Goal: Transaction & Acquisition: Purchase product/service

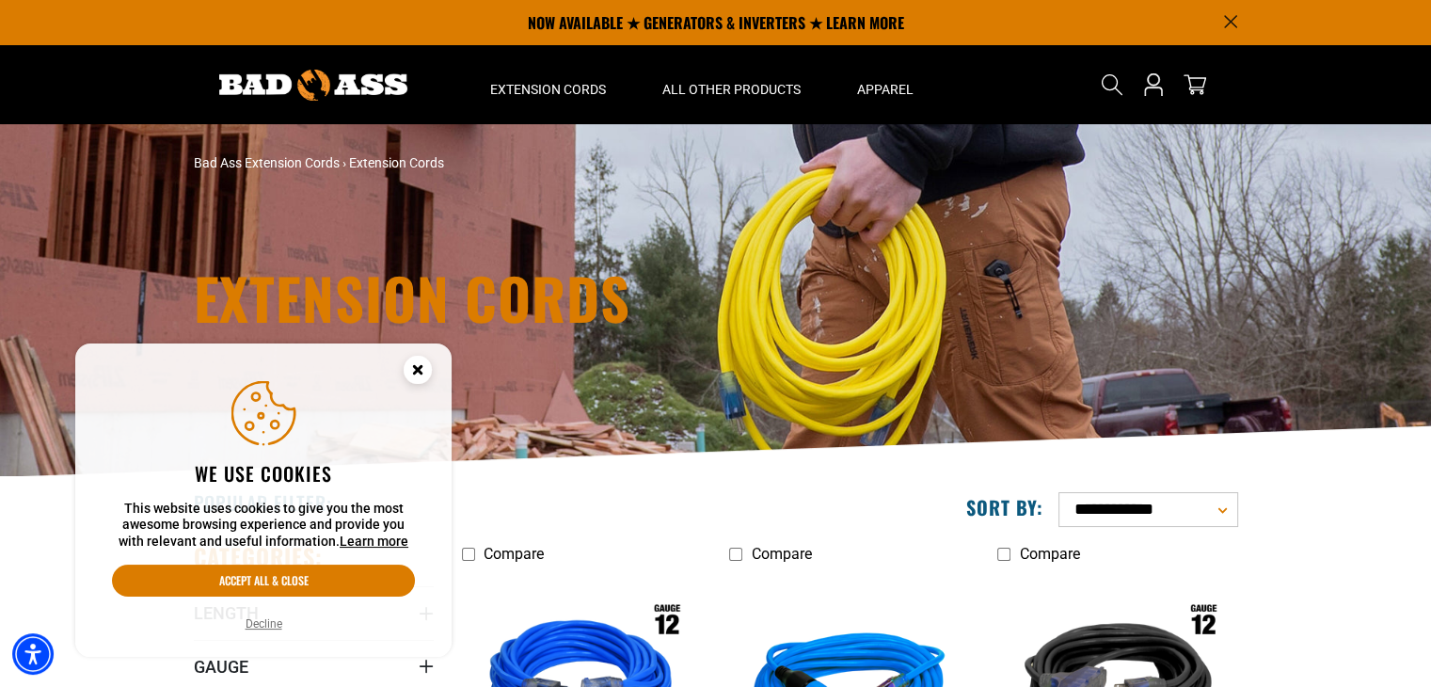
click at [418, 374] on circle "Cookie Consent" at bounding box center [418, 370] width 28 height 28
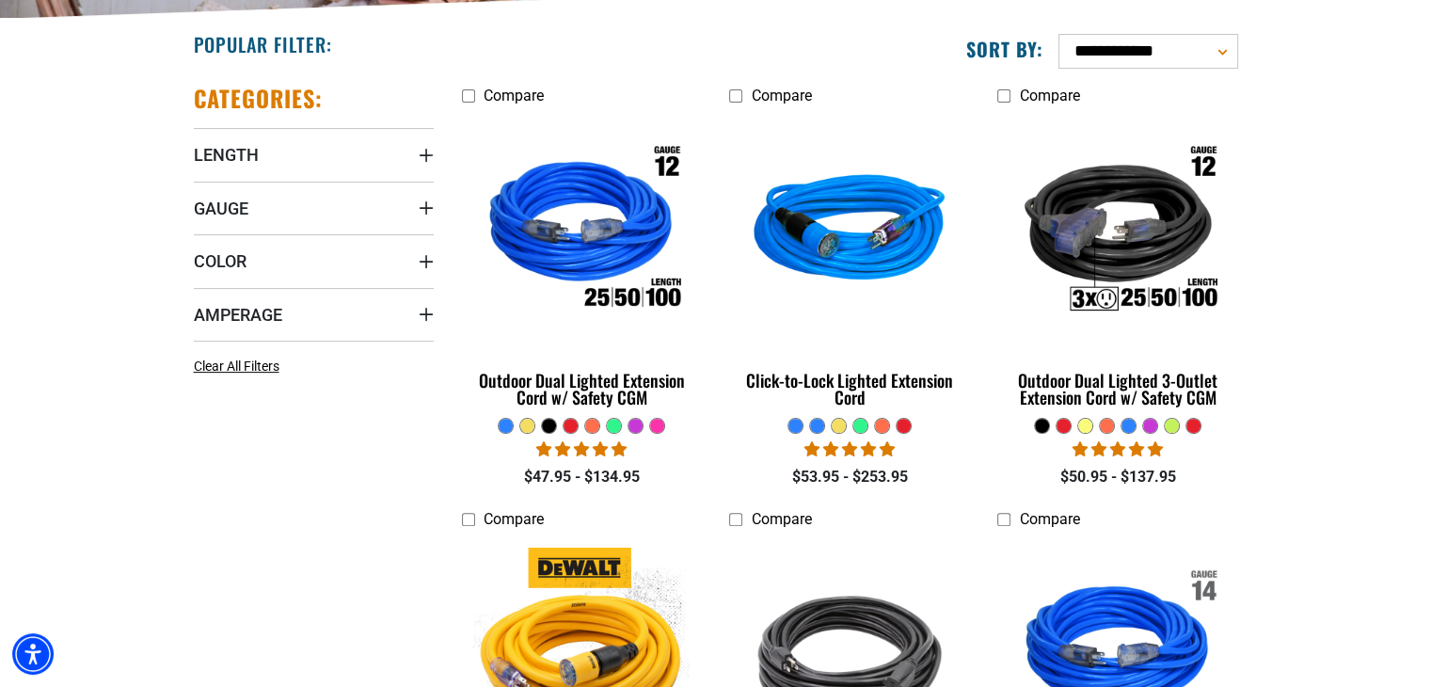
scroll to position [471, 0]
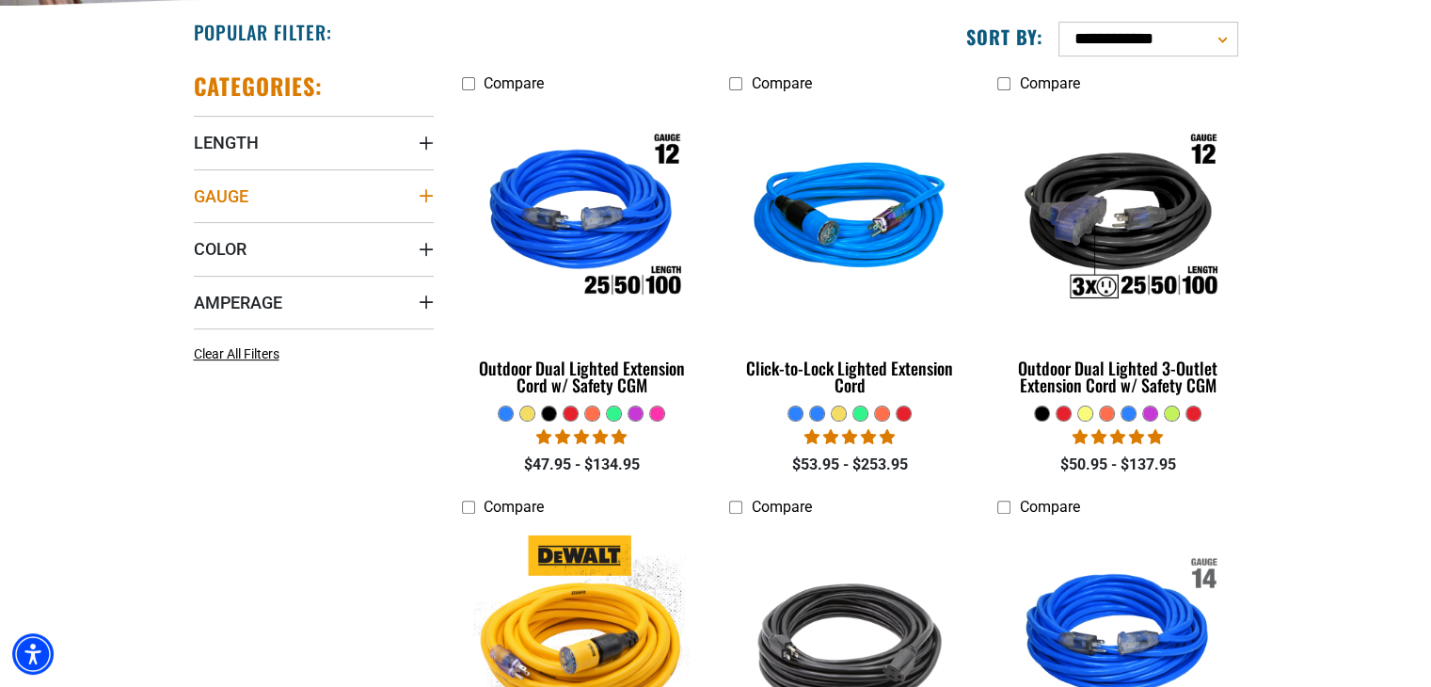
click at [414, 188] on summary "Gauge" at bounding box center [314, 195] width 240 height 53
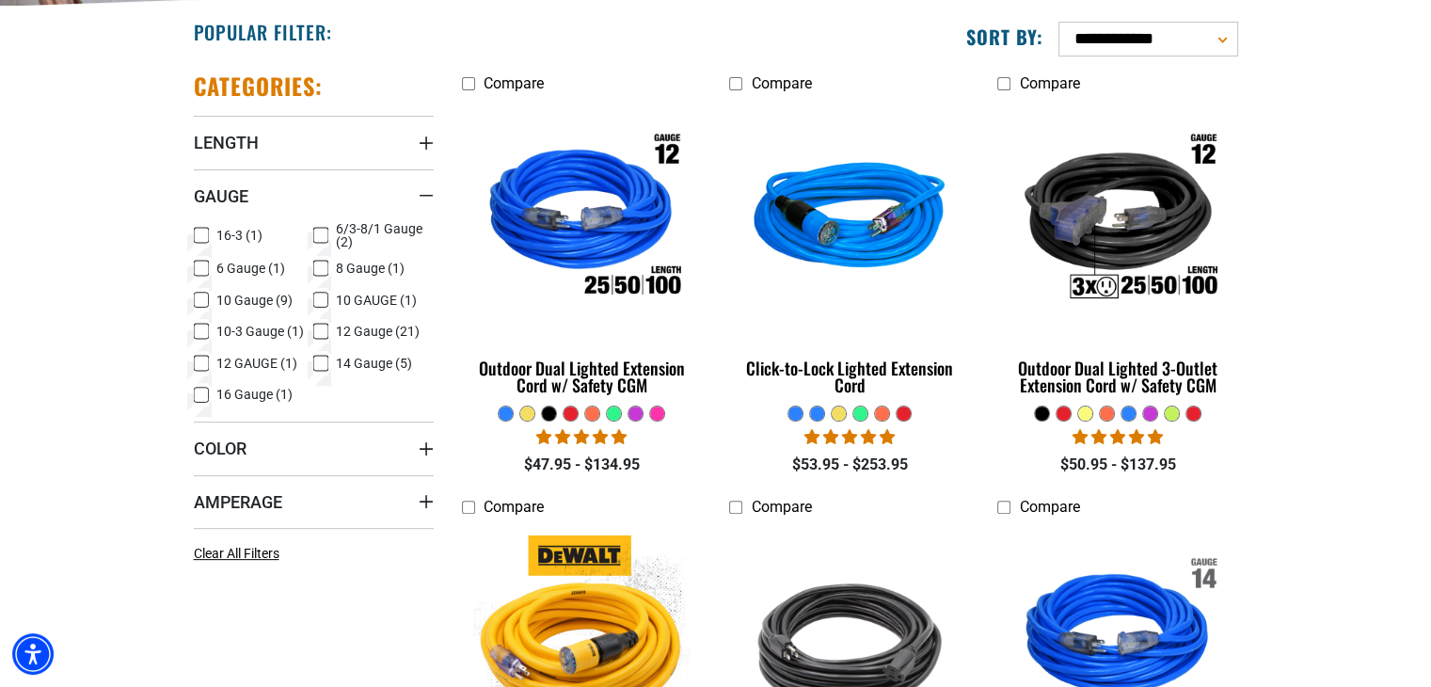
click at [196, 293] on rect at bounding box center [201, 300] width 15 height 15
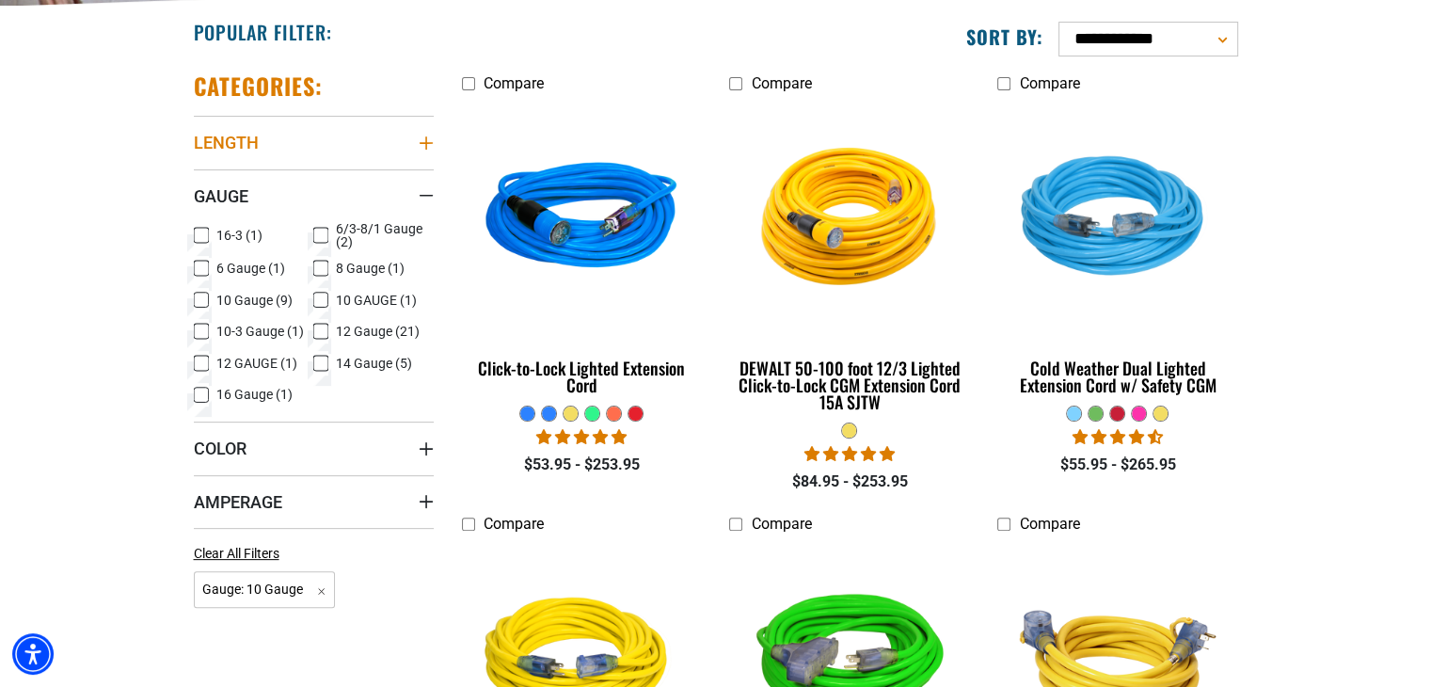
click at [423, 137] on icon "Length" at bounding box center [426, 143] width 15 height 15
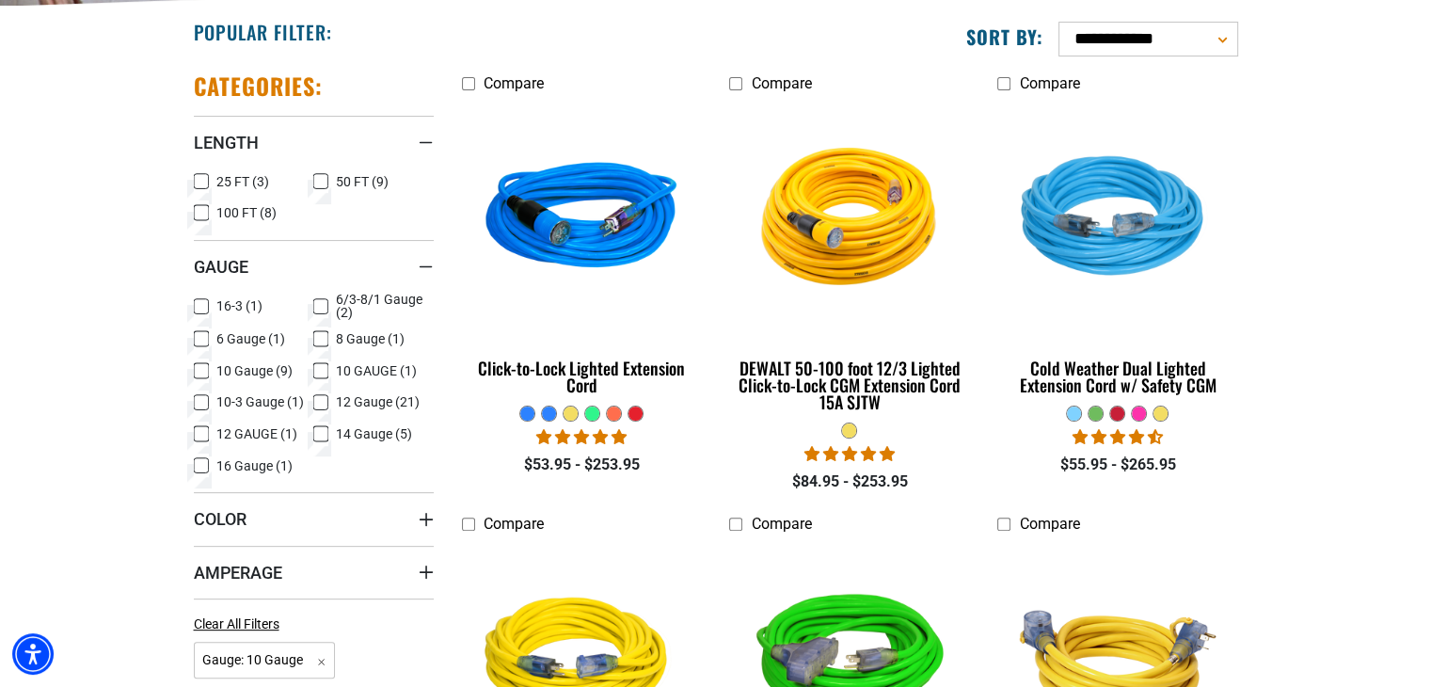
click at [207, 175] on icon at bounding box center [201, 181] width 15 height 24
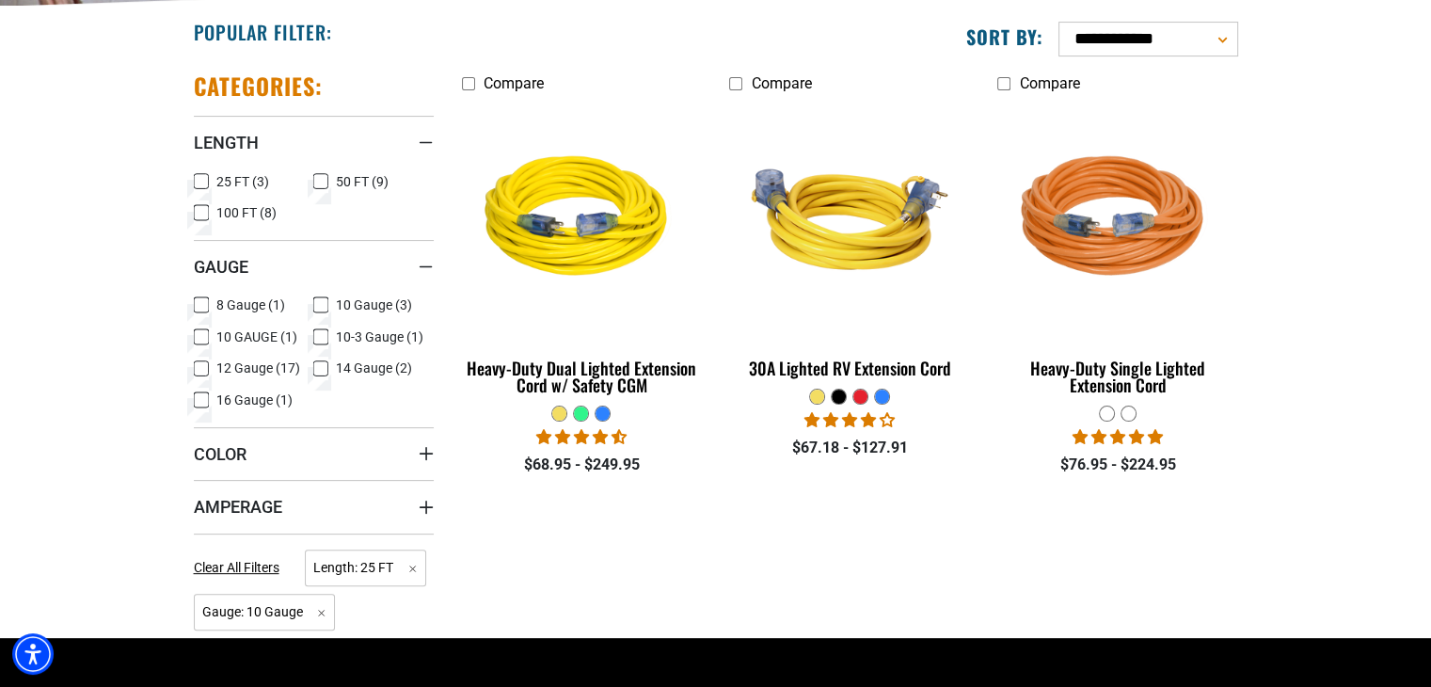
click at [318, 178] on icon at bounding box center [320, 181] width 15 height 24
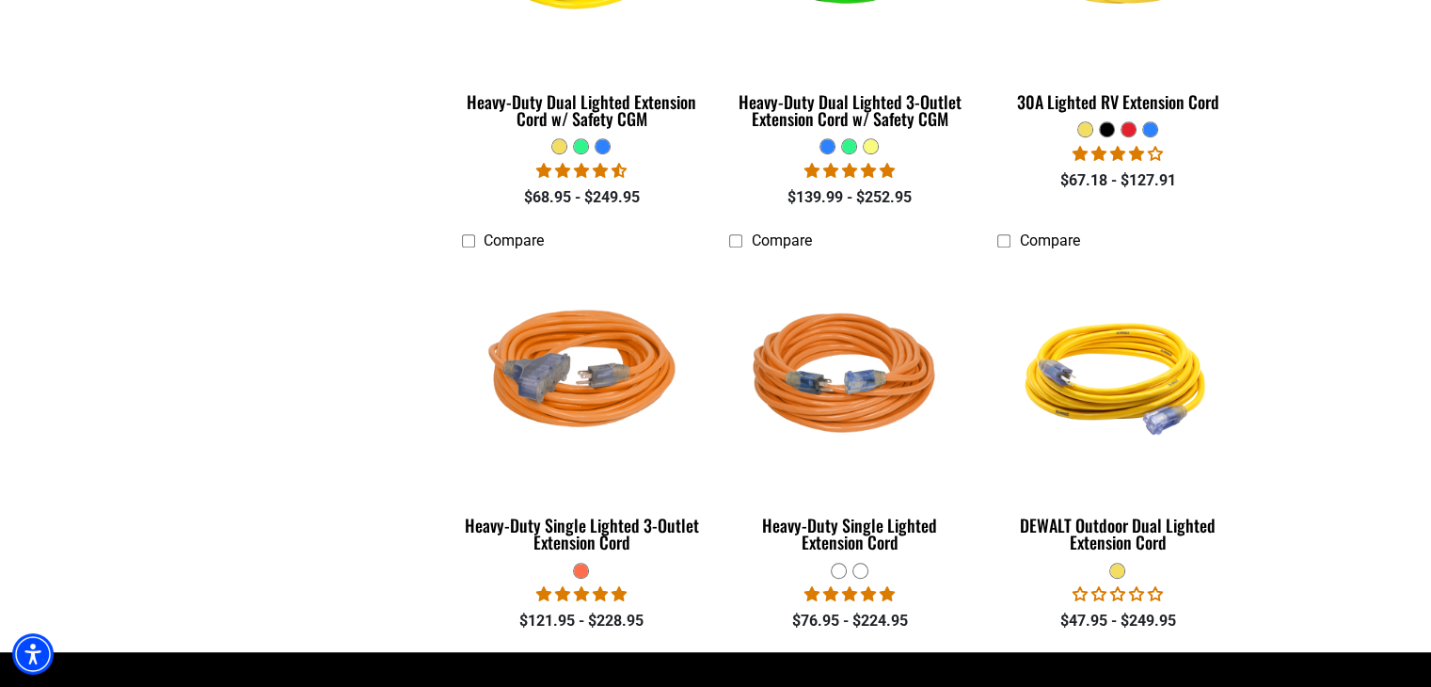
scroll to position [1223, 0]
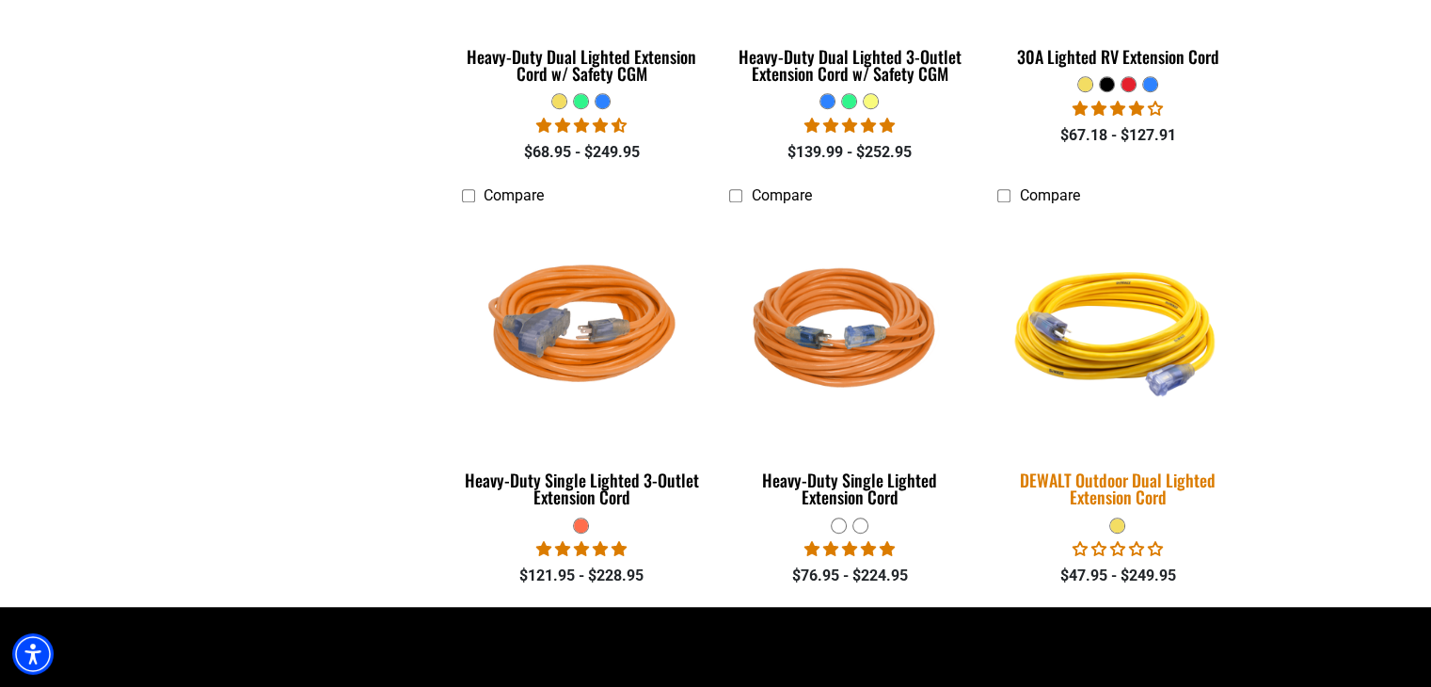
click at [1105, 488] on div "DEWALT Outdoor Dual Lighted Extension Cord" at bounding box center [1118, 488] width 240 height 34
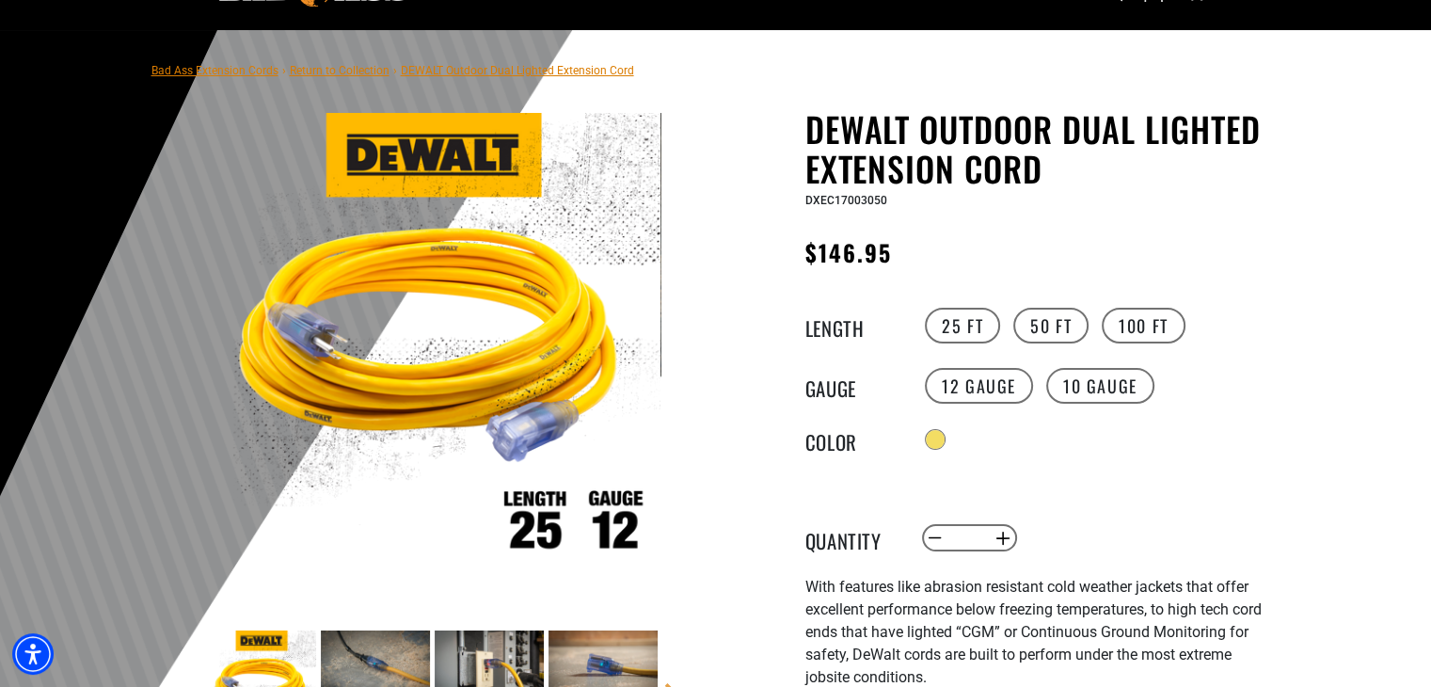
scroll to position [188, 0]
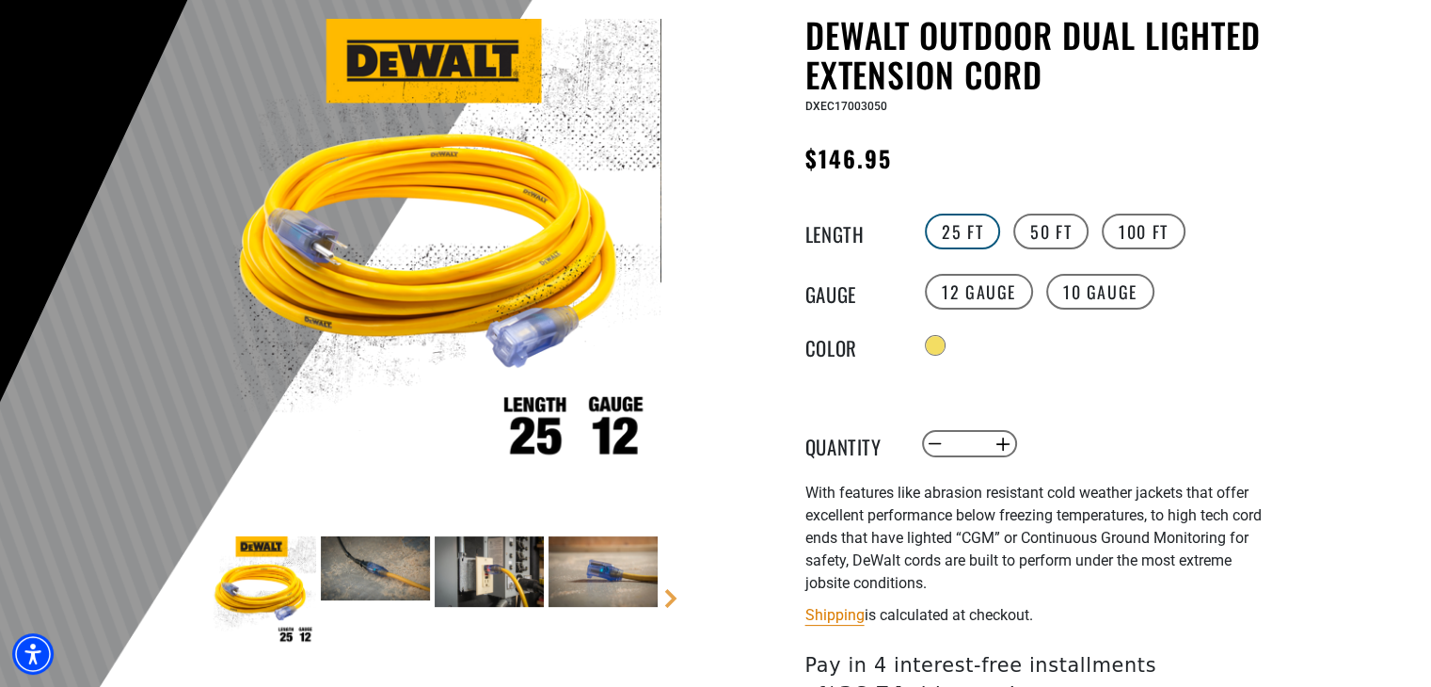
click at [946, 234] on label "25 FT" at bounding box center [962, 232] width 75 height 36
click at [1034, 221] on label "50 FT" at bounding box center [1051, 232] width 75 height 36
click at [1085, 294] on label "10 Gauge" at bounding box center [1100, 292] width 108 height 36
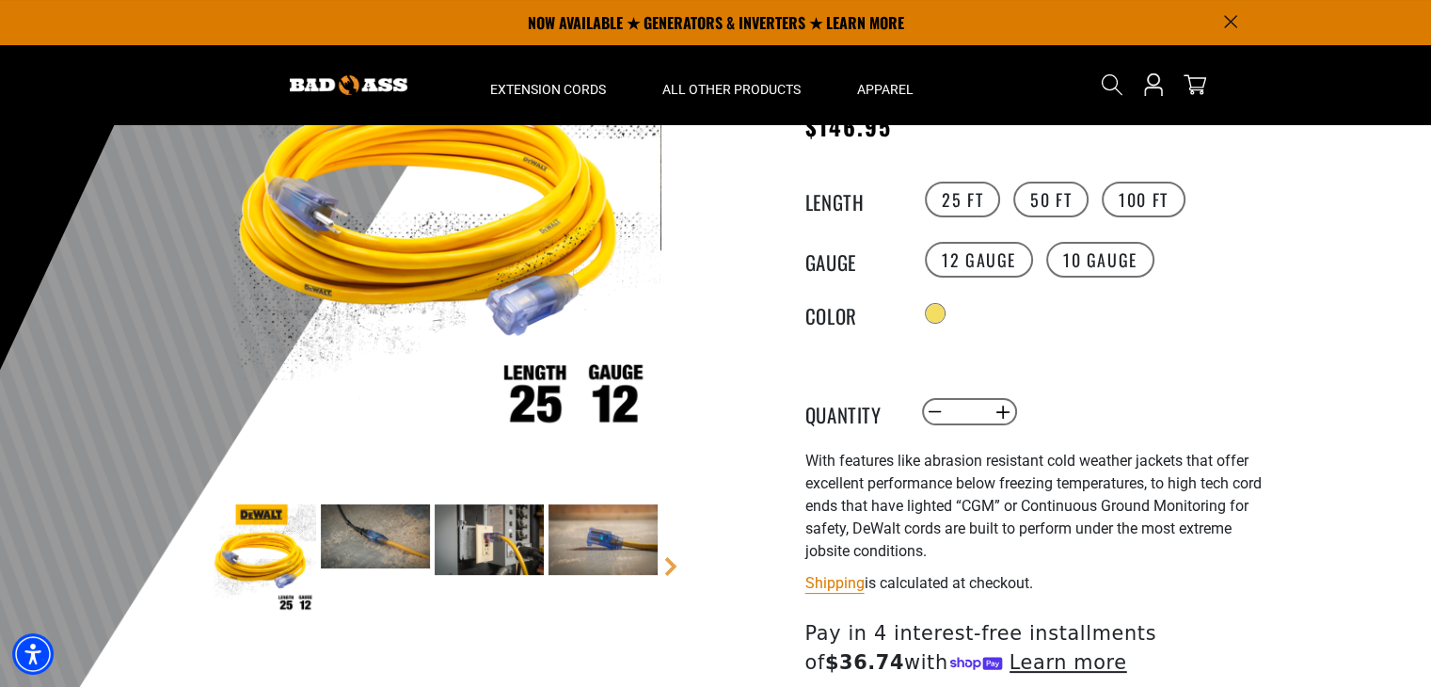
scroll to position [188, 0]
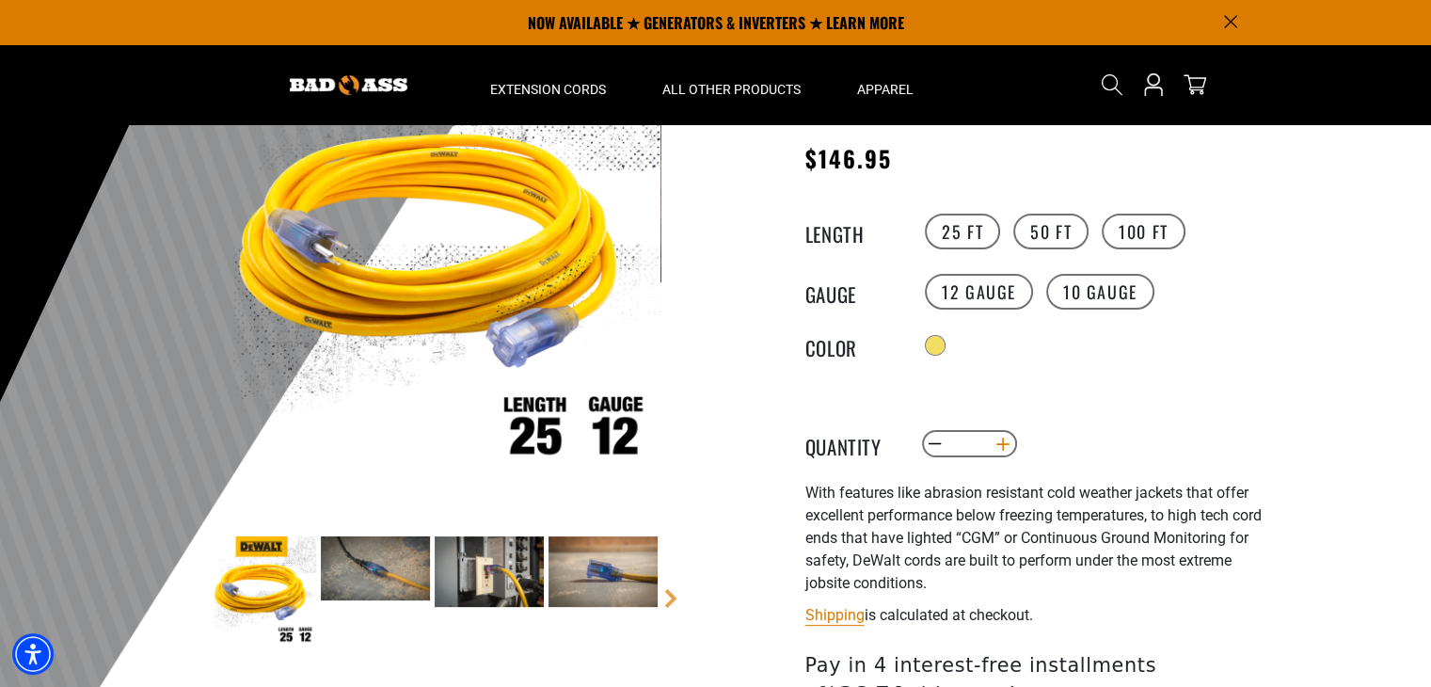
click at [998, 444] on button "Increase quantity for DEWALT Outdoor Dual Lighted Extension Cord" at bounding box center [1002, 444] width 29 height 32
type input "*"
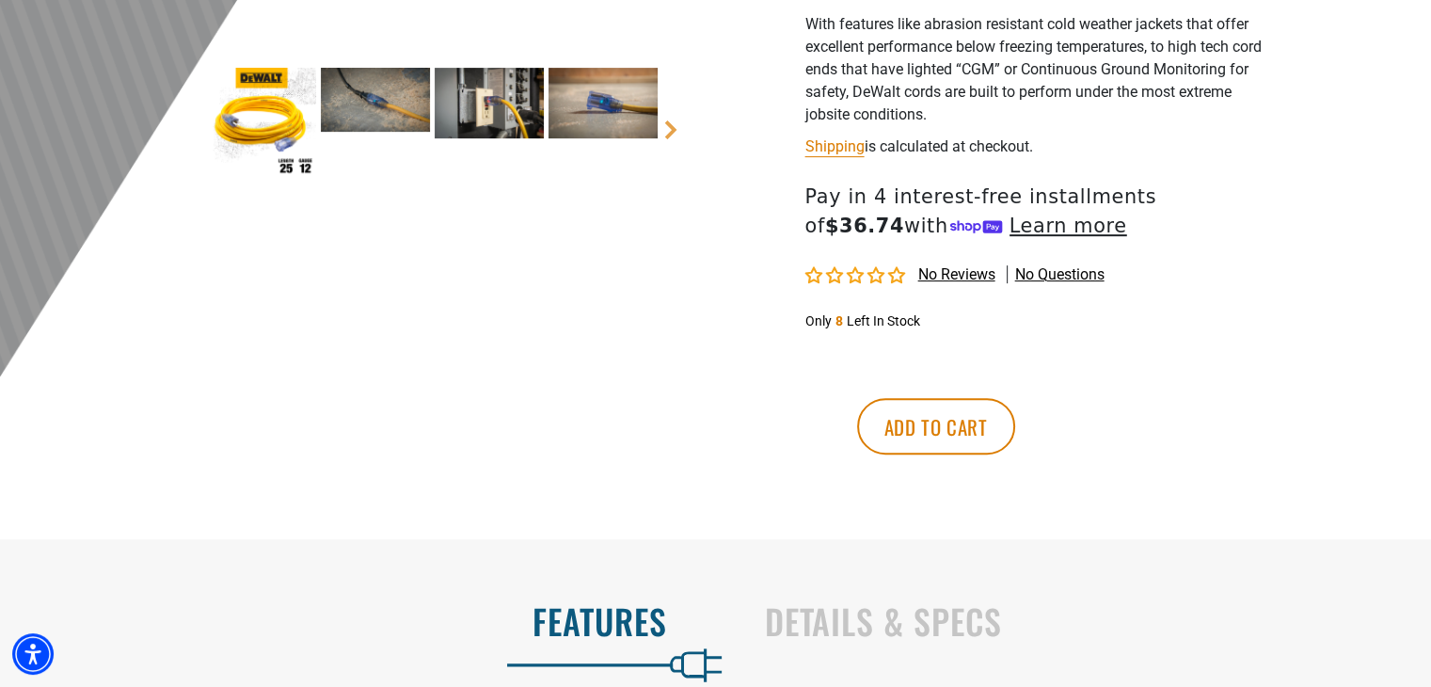
scroll to position [659, 0]
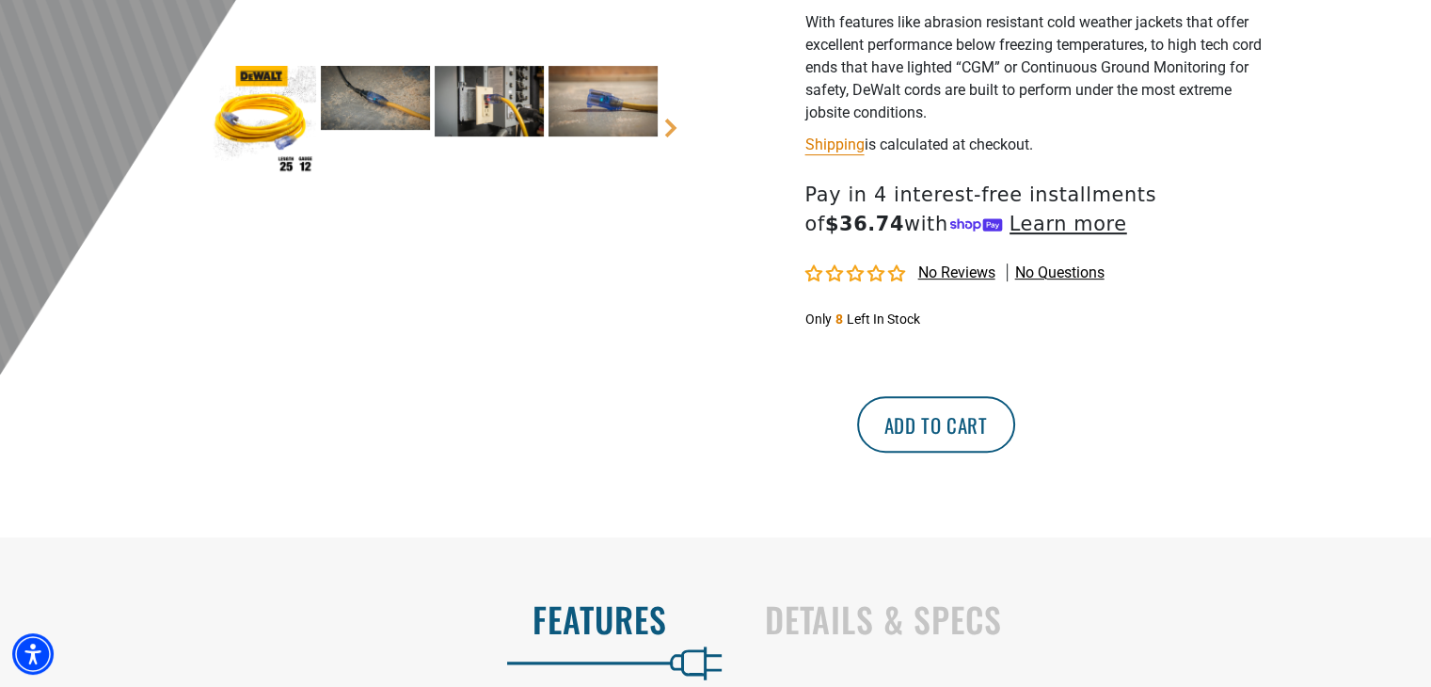
click at [1015, 438] on button "Add to cart" at bounding box center [936, 424] width 158 height 56
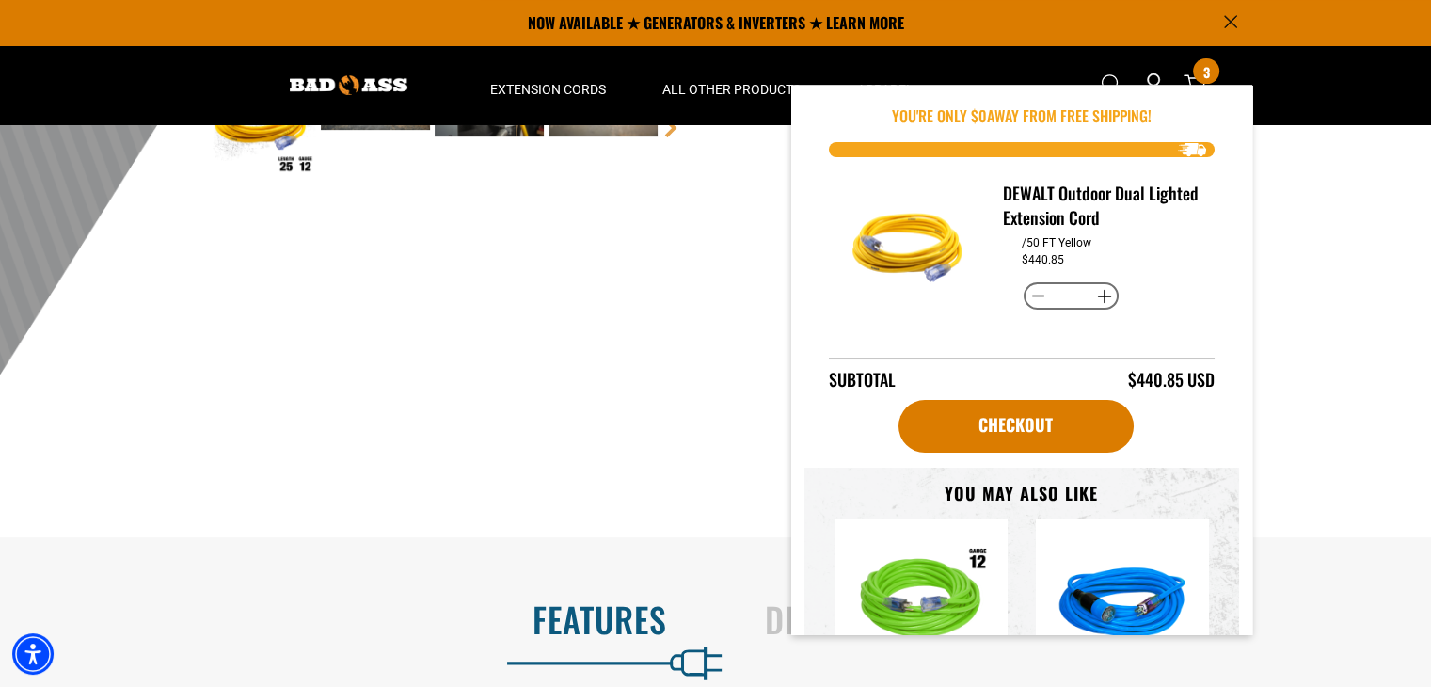
scroll to position [0, 0]
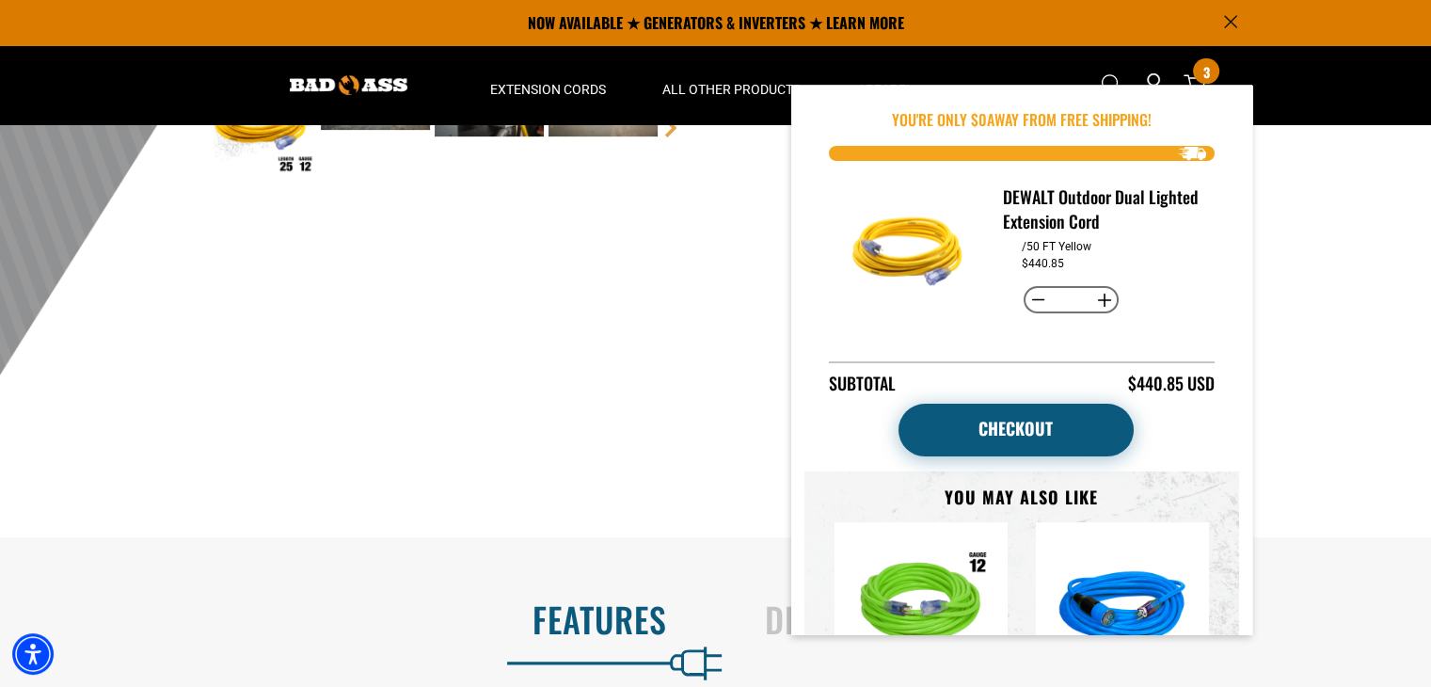
click at [1014, 425] on link "Checkout" at bounding box center [1016, 430] width 235 height 53
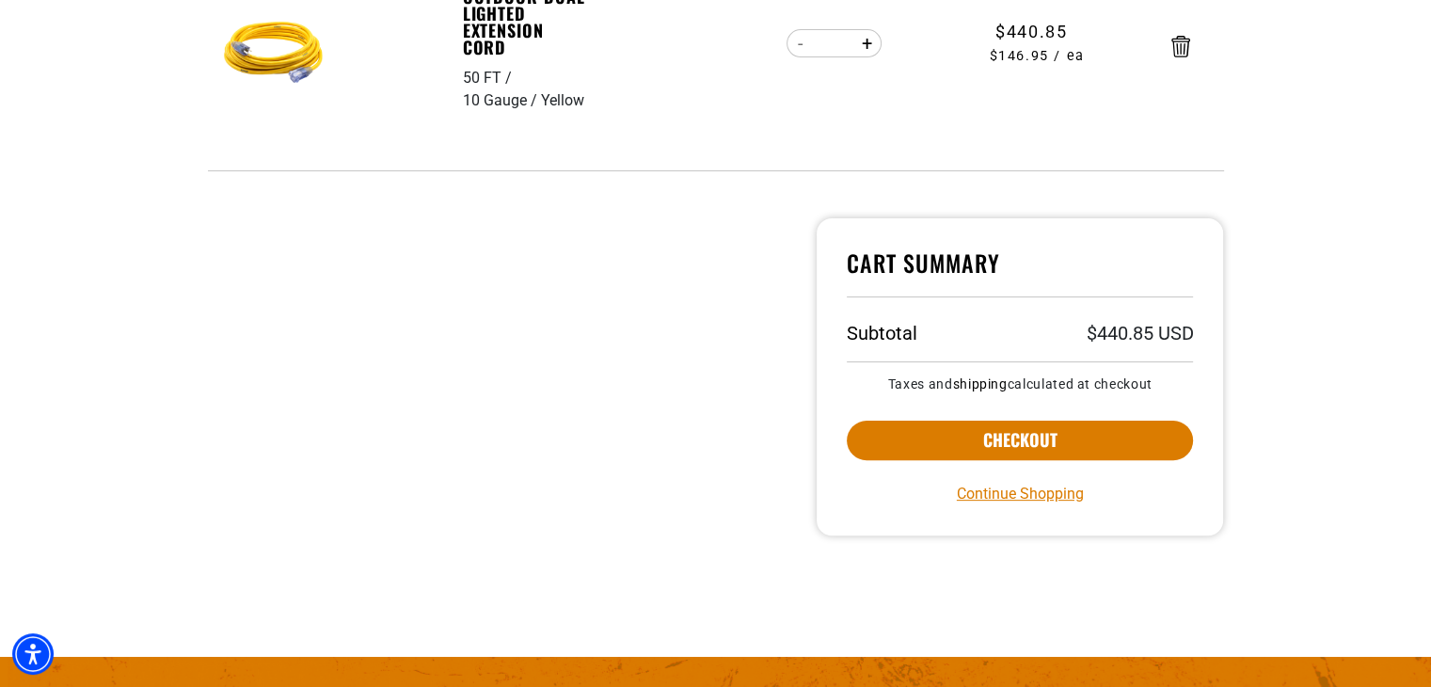
scroll to position [471, 0]
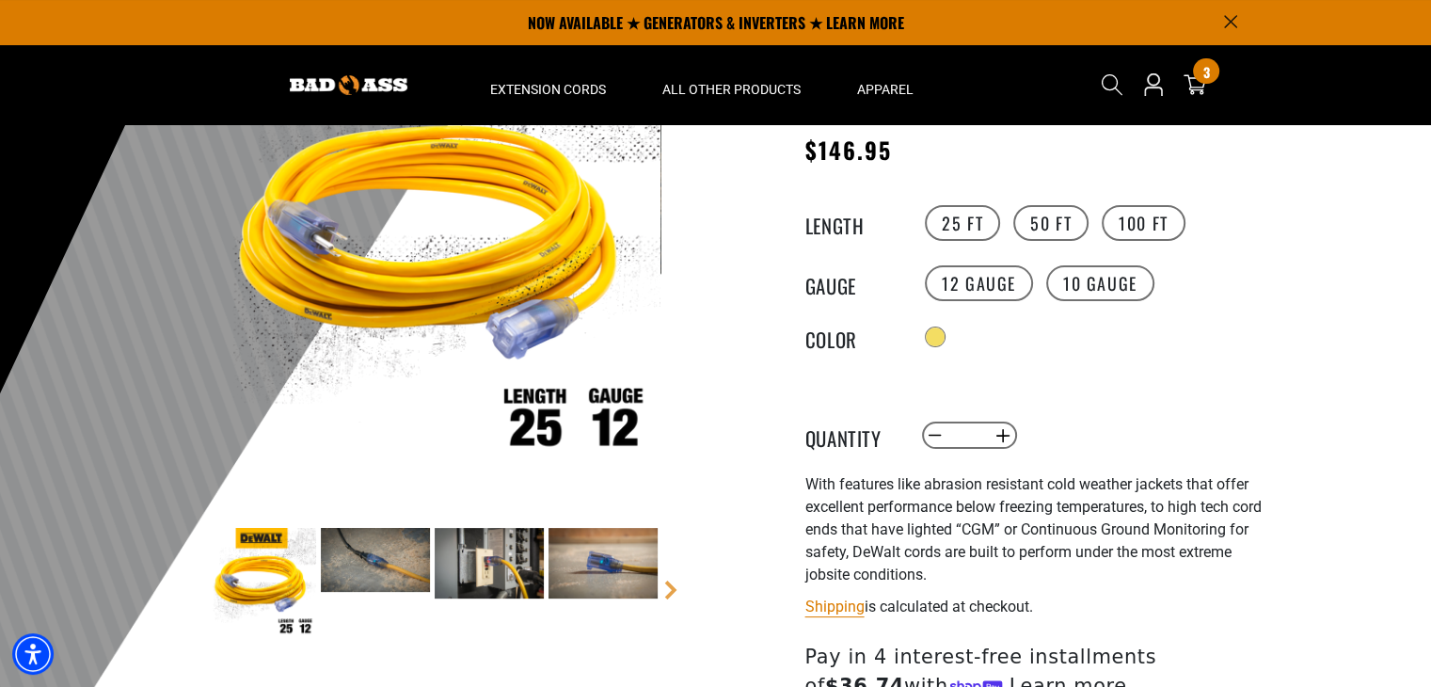
scroll to position [188, 0]
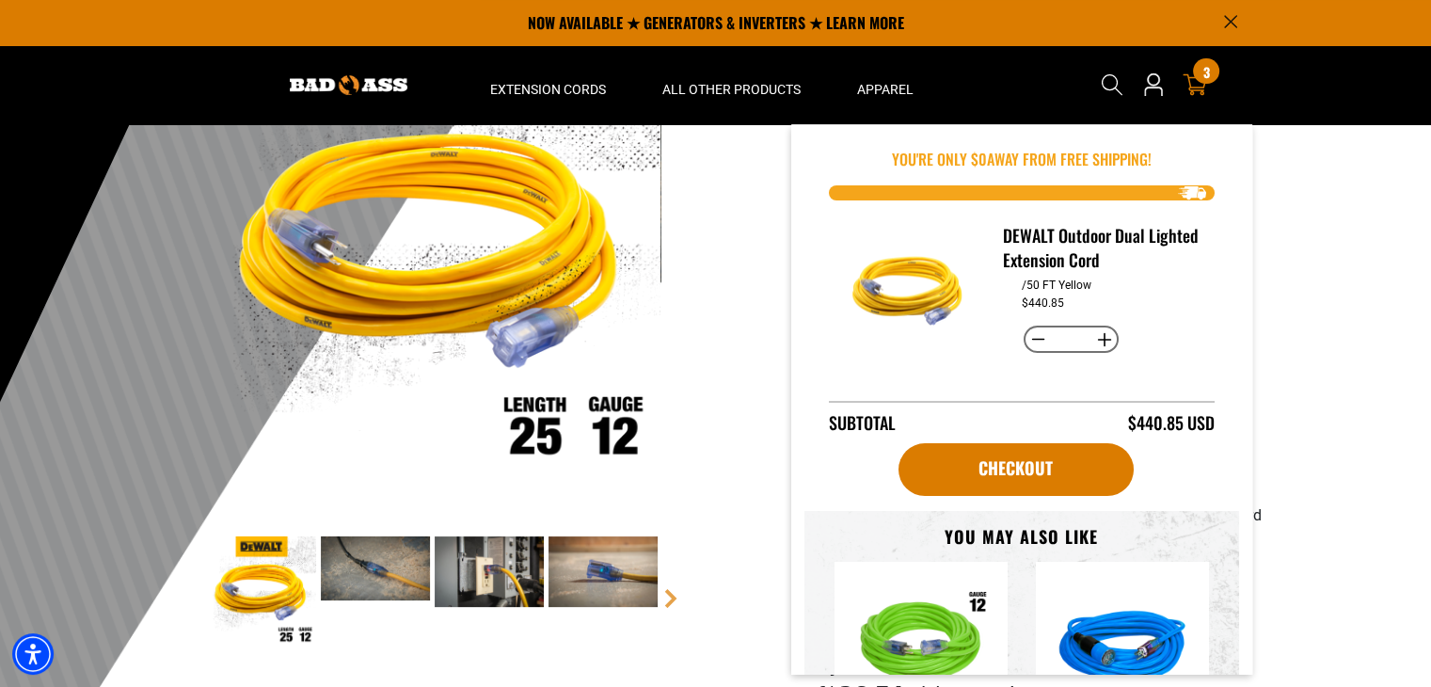
drag, startPoint x: 1190, startPoint y: 61, endPoint x: 1196, endPoint y: 80, distance: 19.9
click at [1196, 80] on icon at bounding box center [1195, 84] width 24 height 24
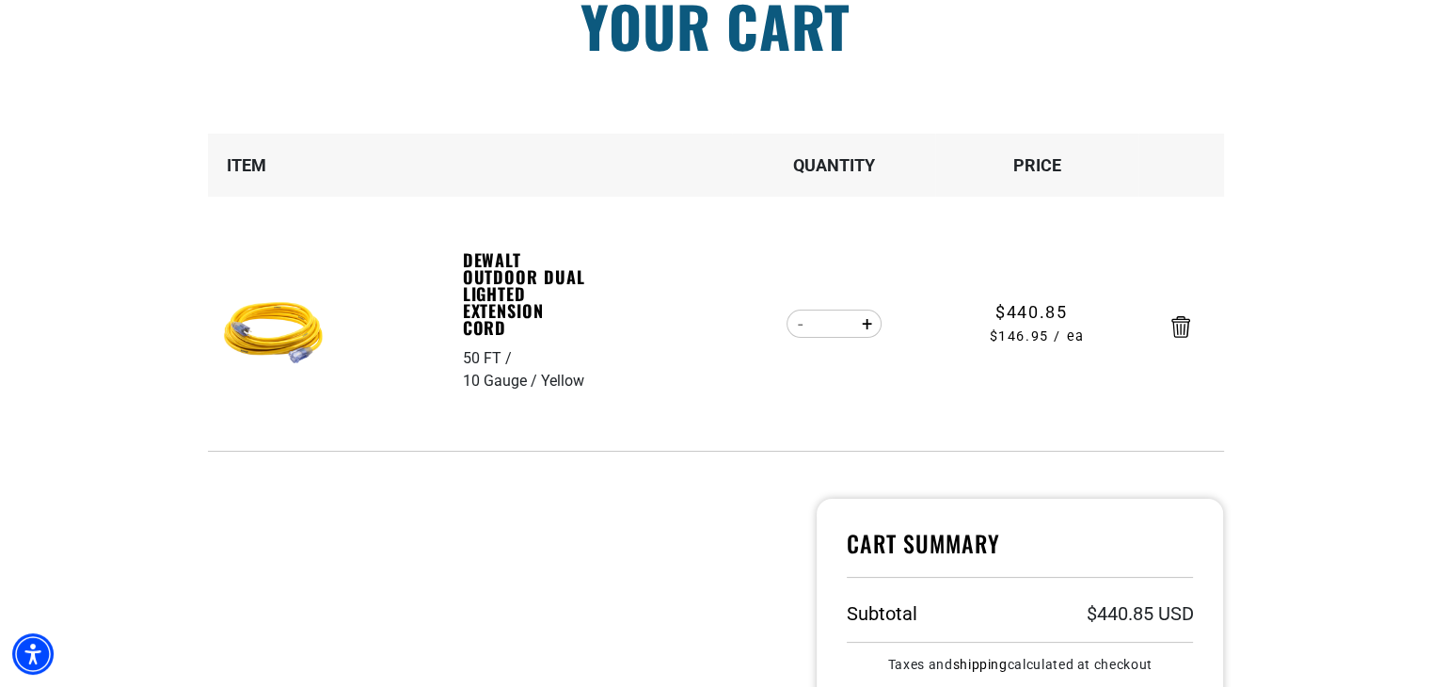
scroll to position [188, 0]
click at [1180, 321] on icon "Remove DEWALT Outdoor Dual Lighted Extension Cord - 50 FT / 10 Gauge / Yellow" at bounding box center [1181, 326] width 19 height 22
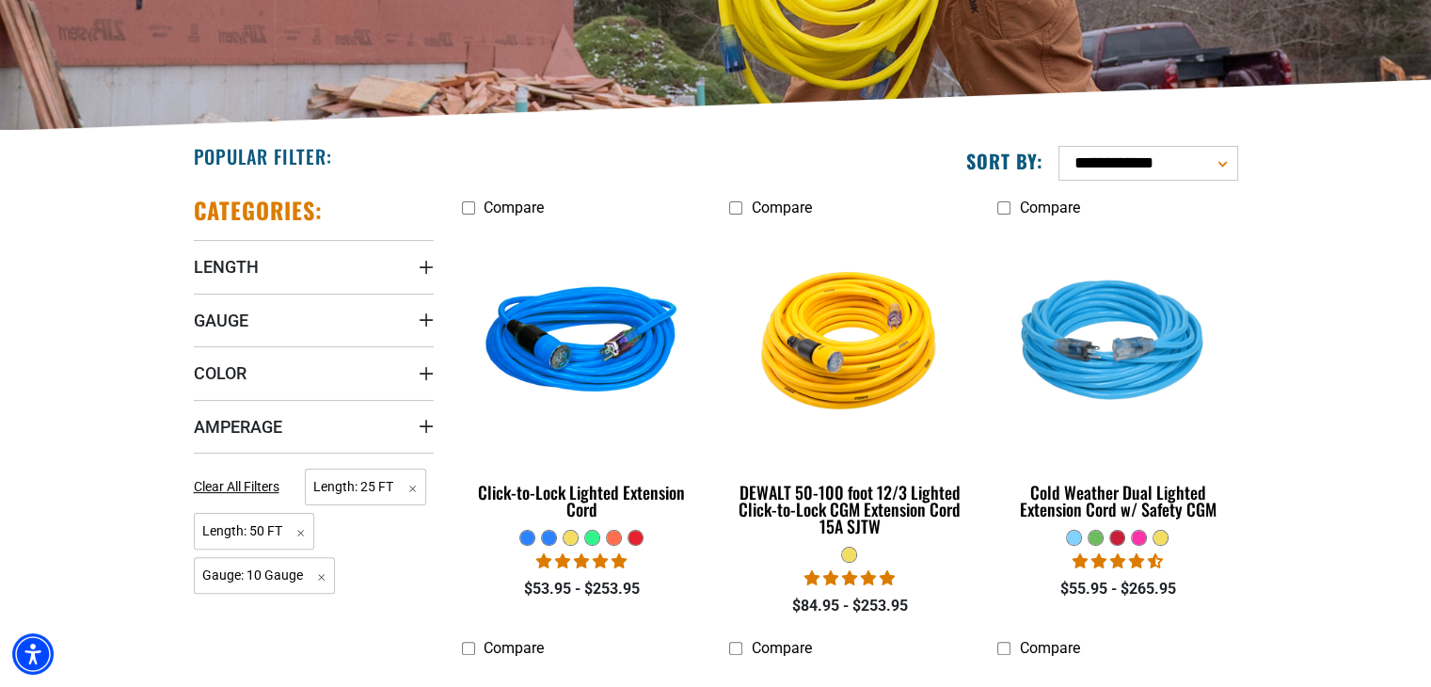
scroll to position [376, 0]
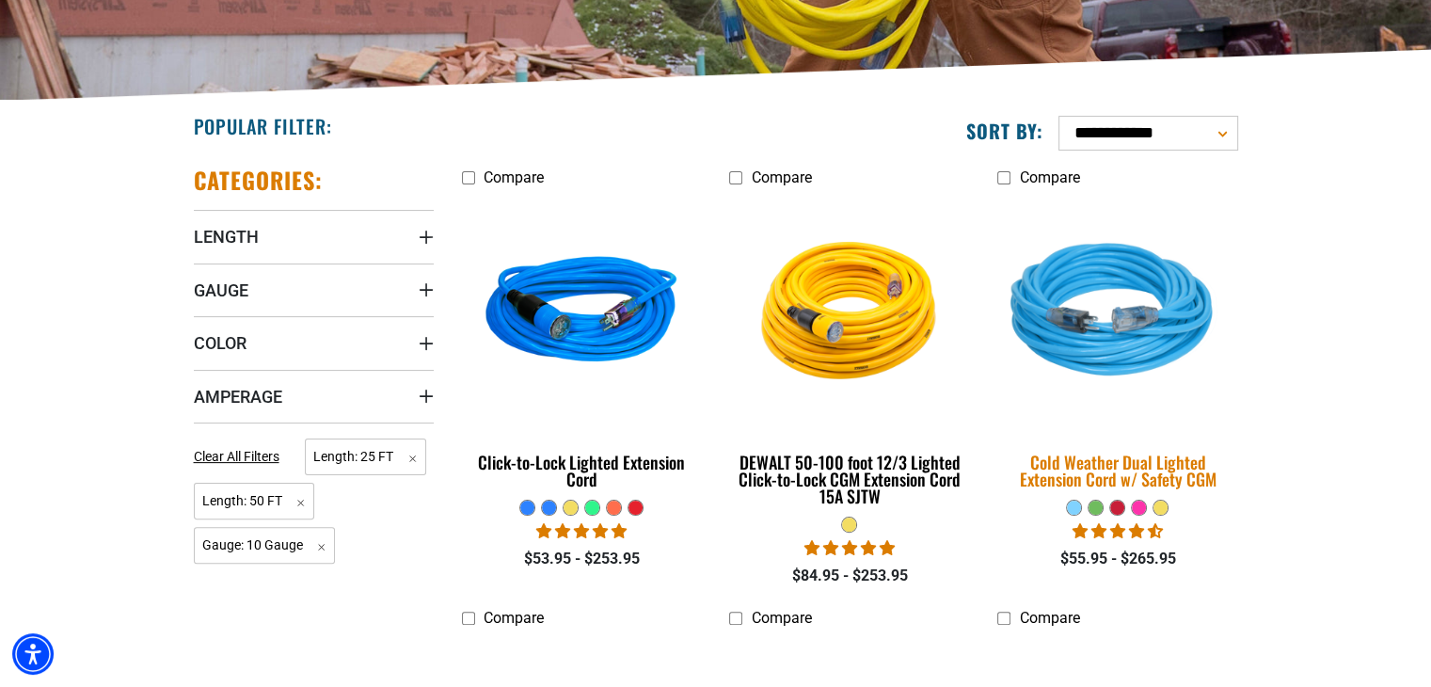
click at [1125, 327] on img at bounding box center [1118, 313] width 264 height 241
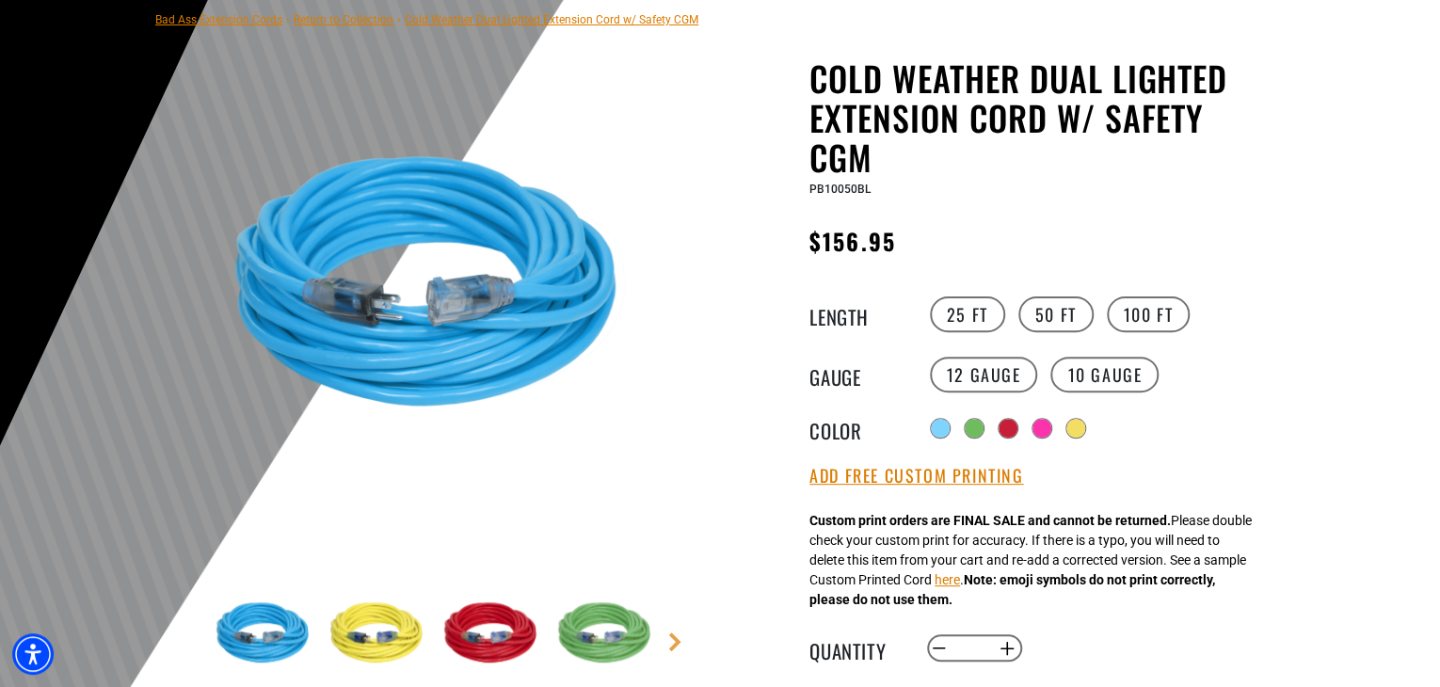
scroll to position [188, 0]
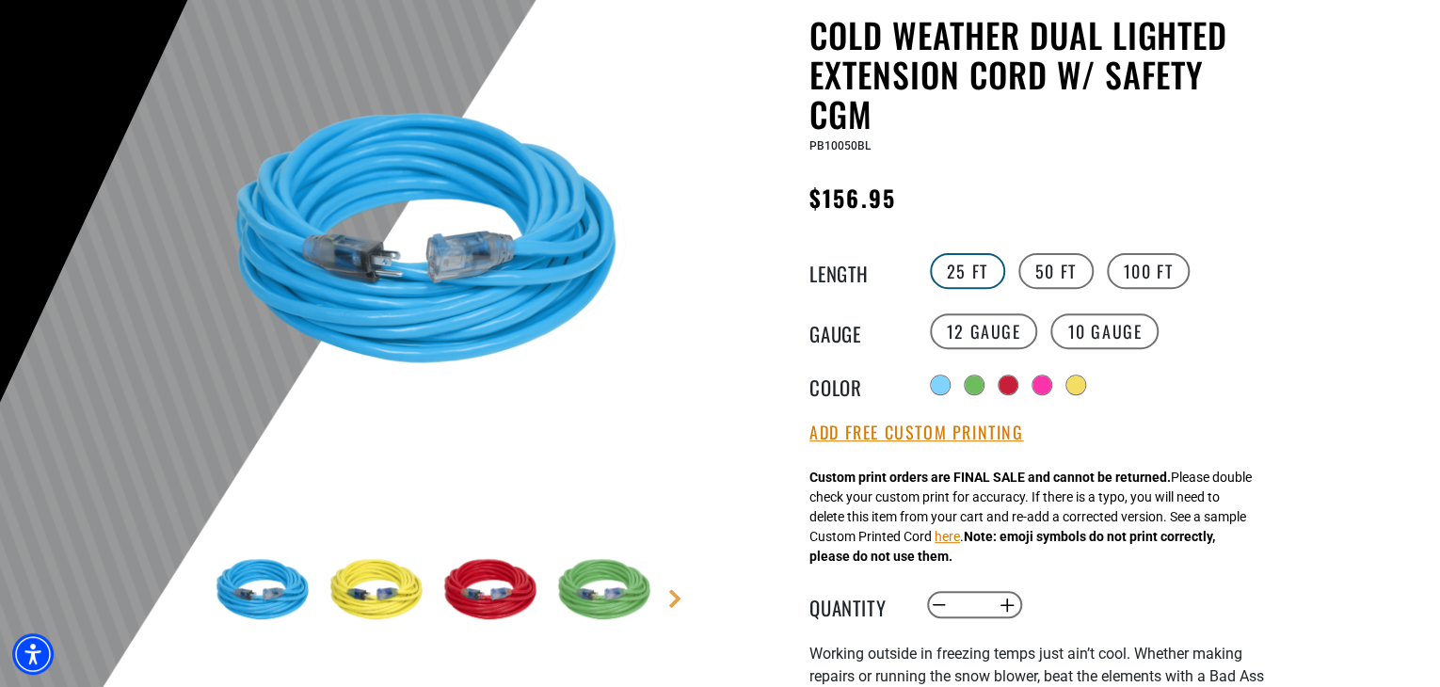
click at [966, 272] on label "25 FT" at bounding box center [967, 271] width 75 height 36
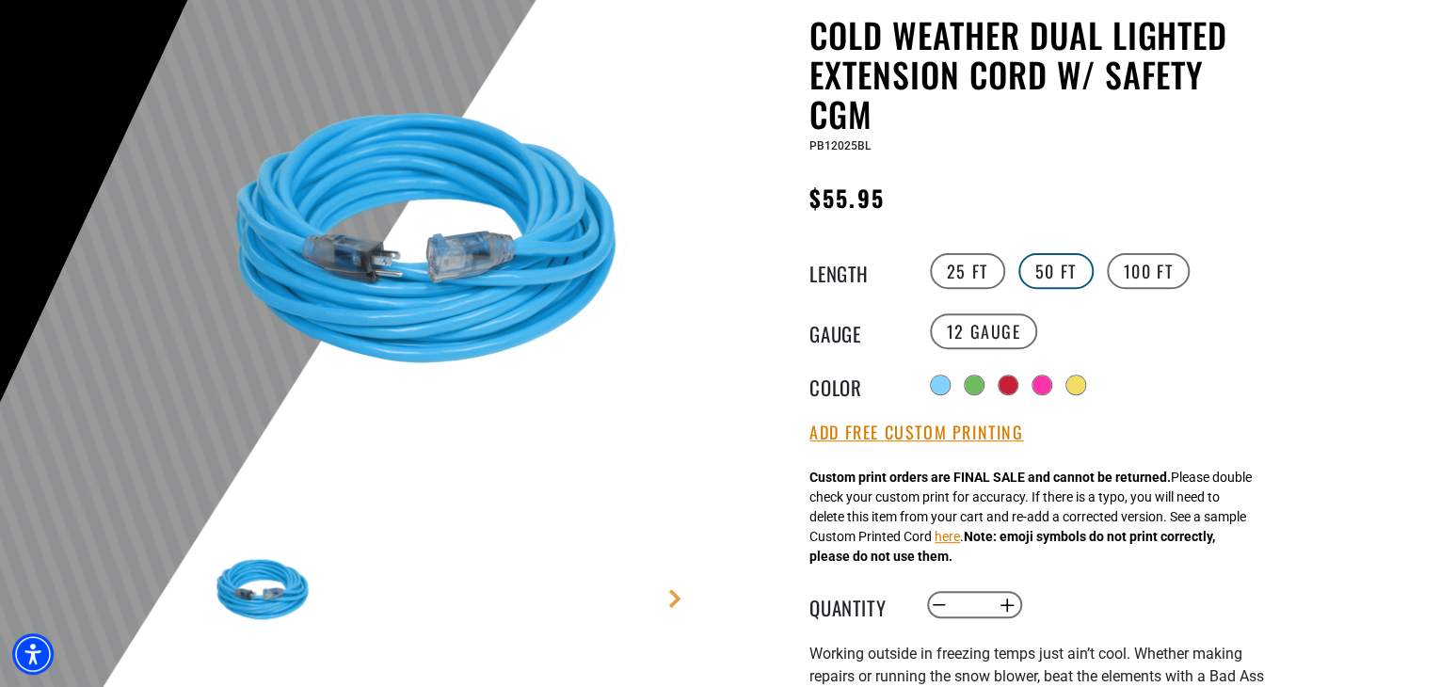
click at [1036, 271] on label "50 FT" at bounding box center [1055, 271] width 75 height 36
click at [1080, 340] on label "10 Gauge" at bounding box center [1104, 331] width 108 height 36
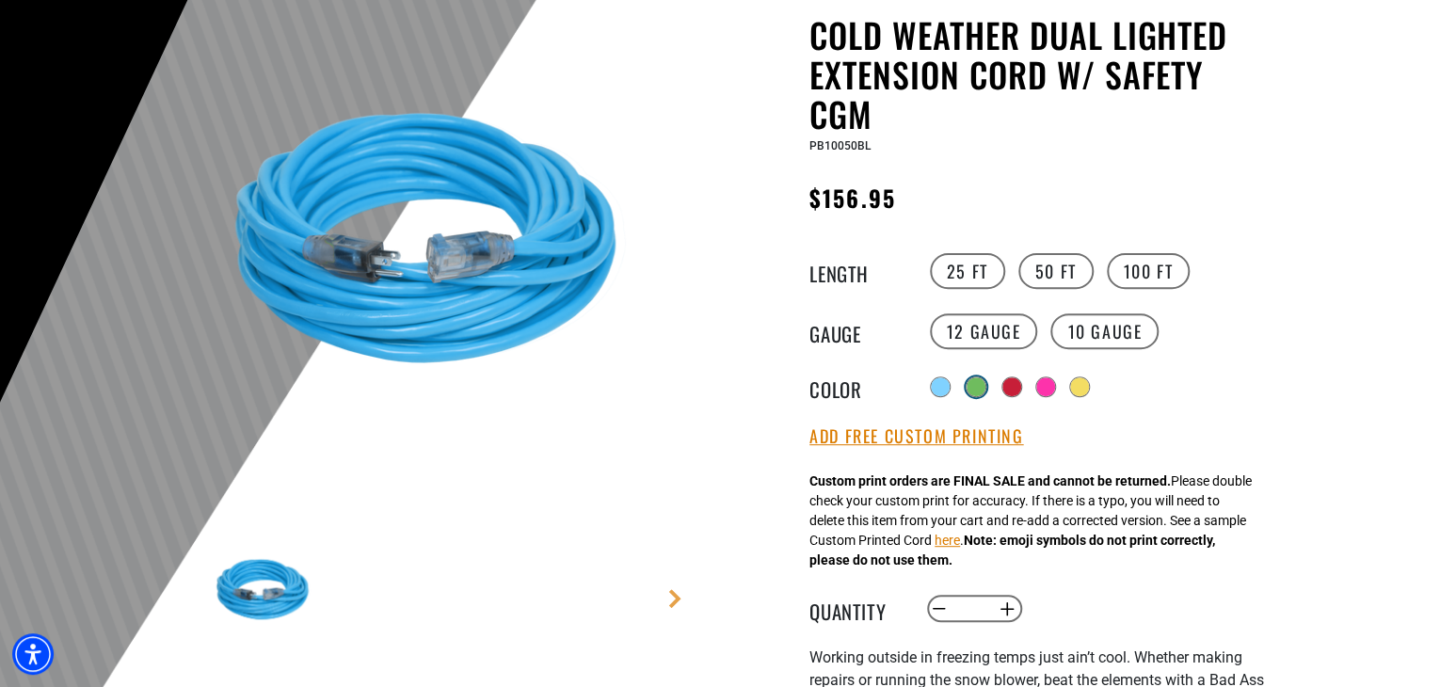
click at [972, 380] on div at bounding box center [975, 386] width 19 height 19
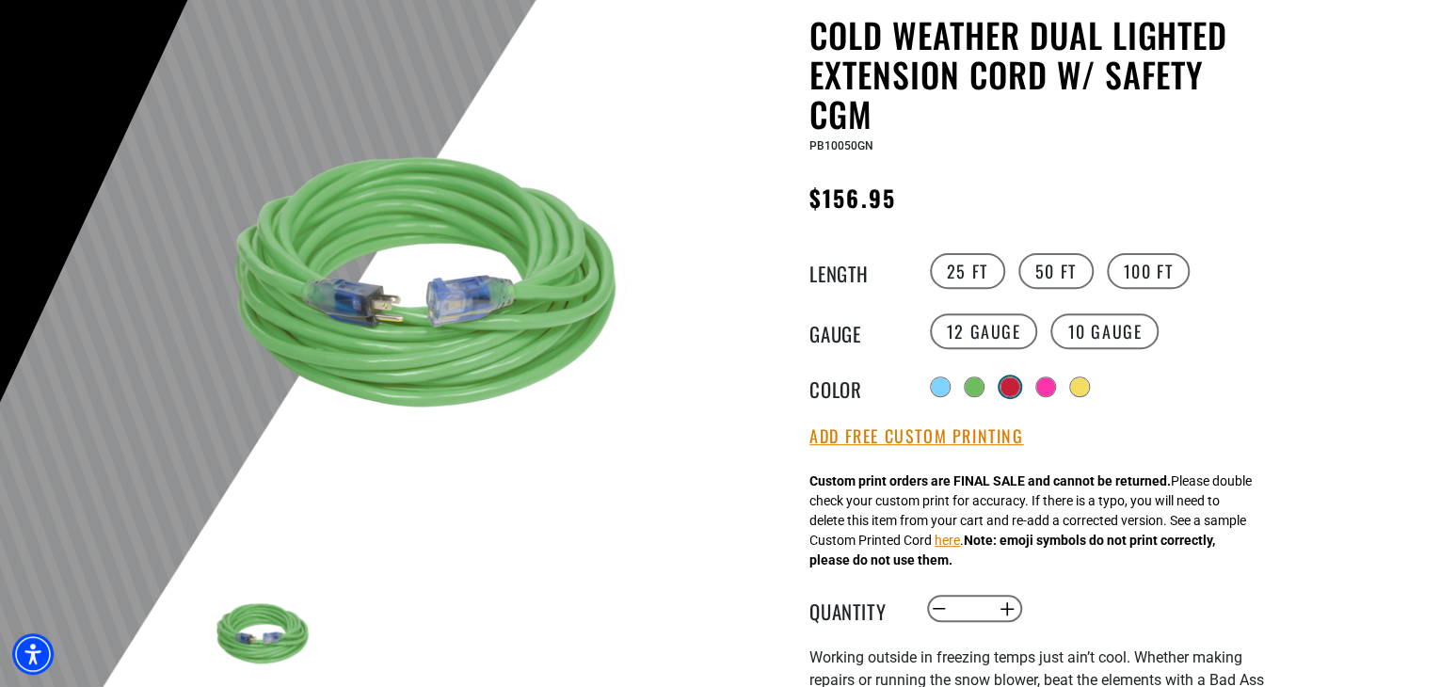
click at [1007, 380] on div at bounding box center [1009, 386] width 19 height 19
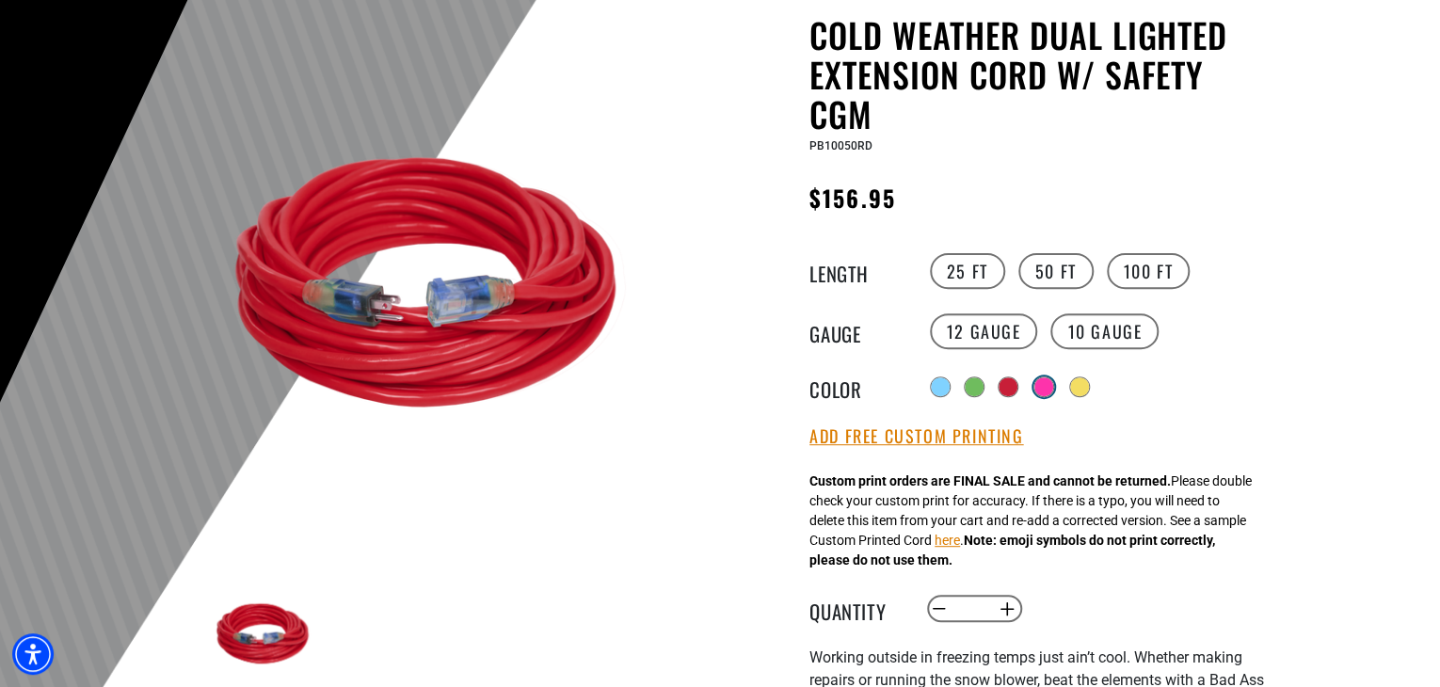
click at [1042, 388] on div at bounding box center [1043, 386] width 19 height 19
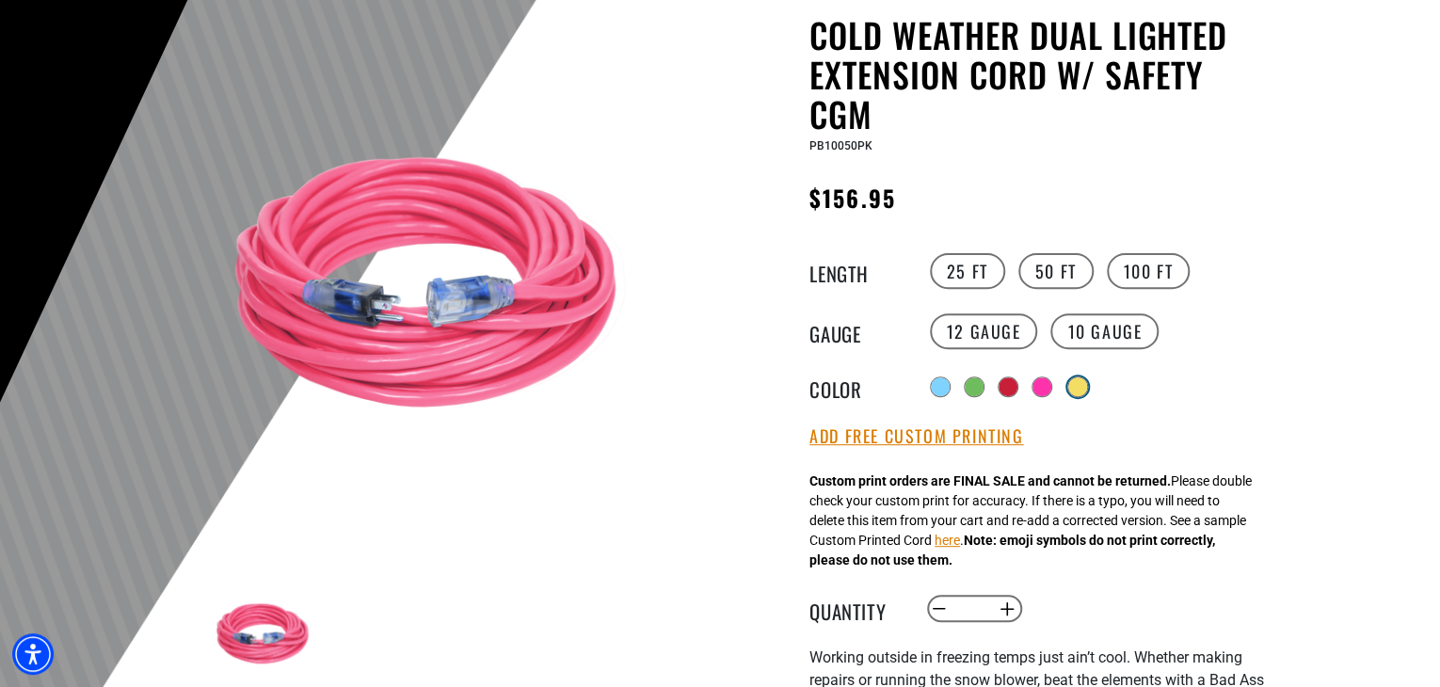
click at [1084, 390] on div at bounding box center [1077, 386] width 19 height 19
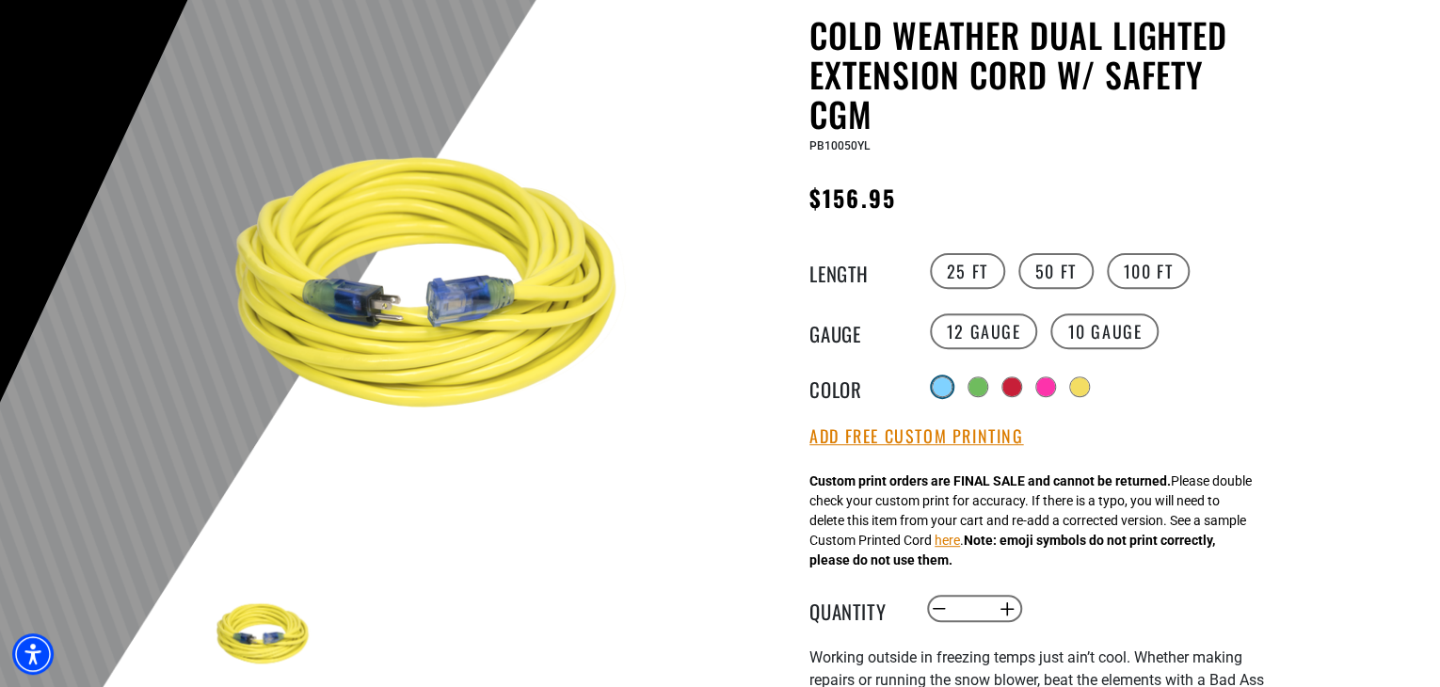
click at [935, 390] on div at bounding box center [942, 386] width 19 height 19
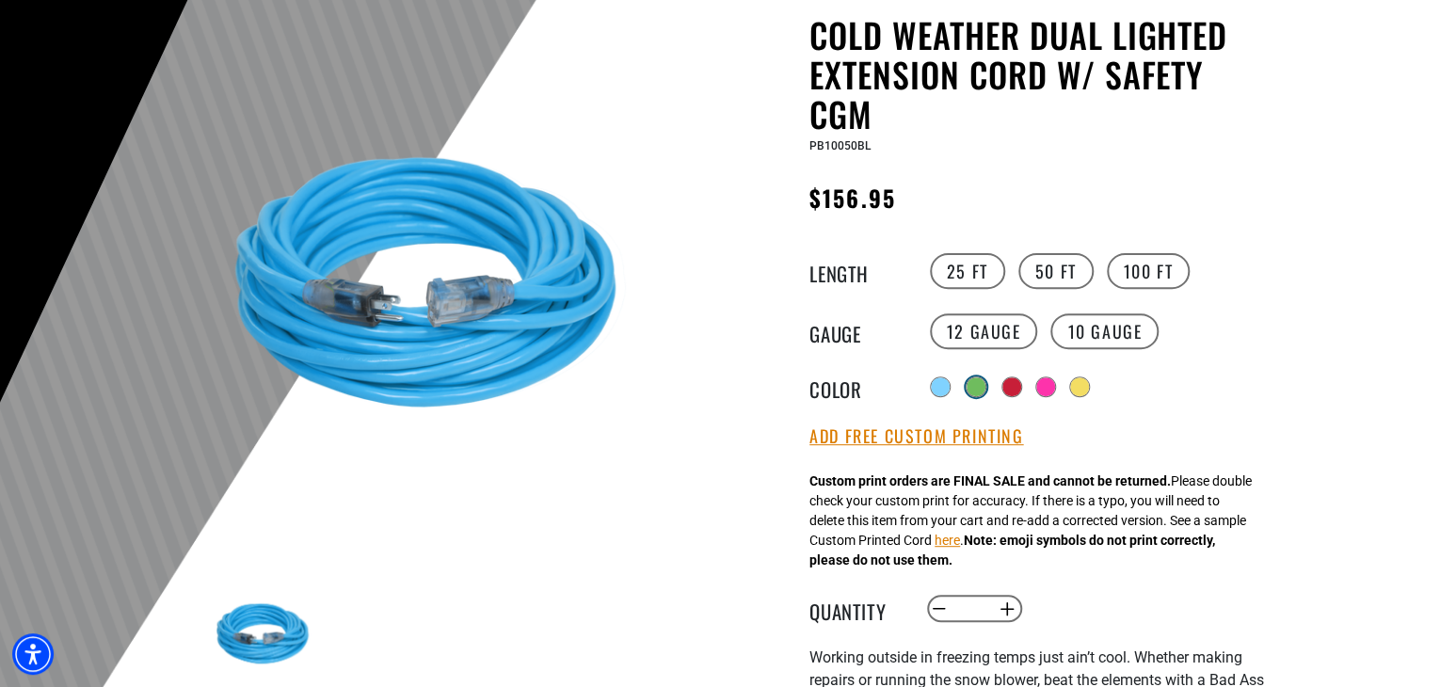
click at [978, 387] on div at bounding box center [975, 386] width 19 height 19
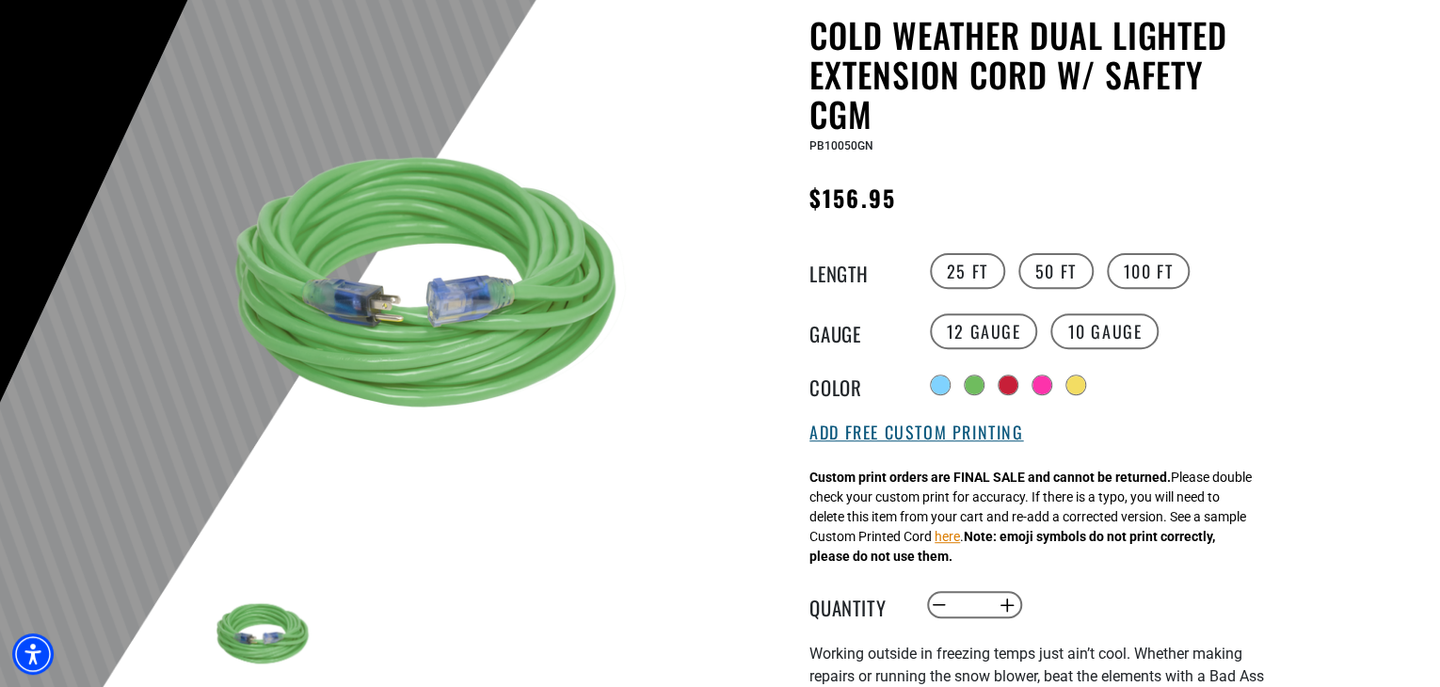
click at [855, 439] on button "Add Free Custom Printing" at bounding box center [916, 433] width 214 height 21
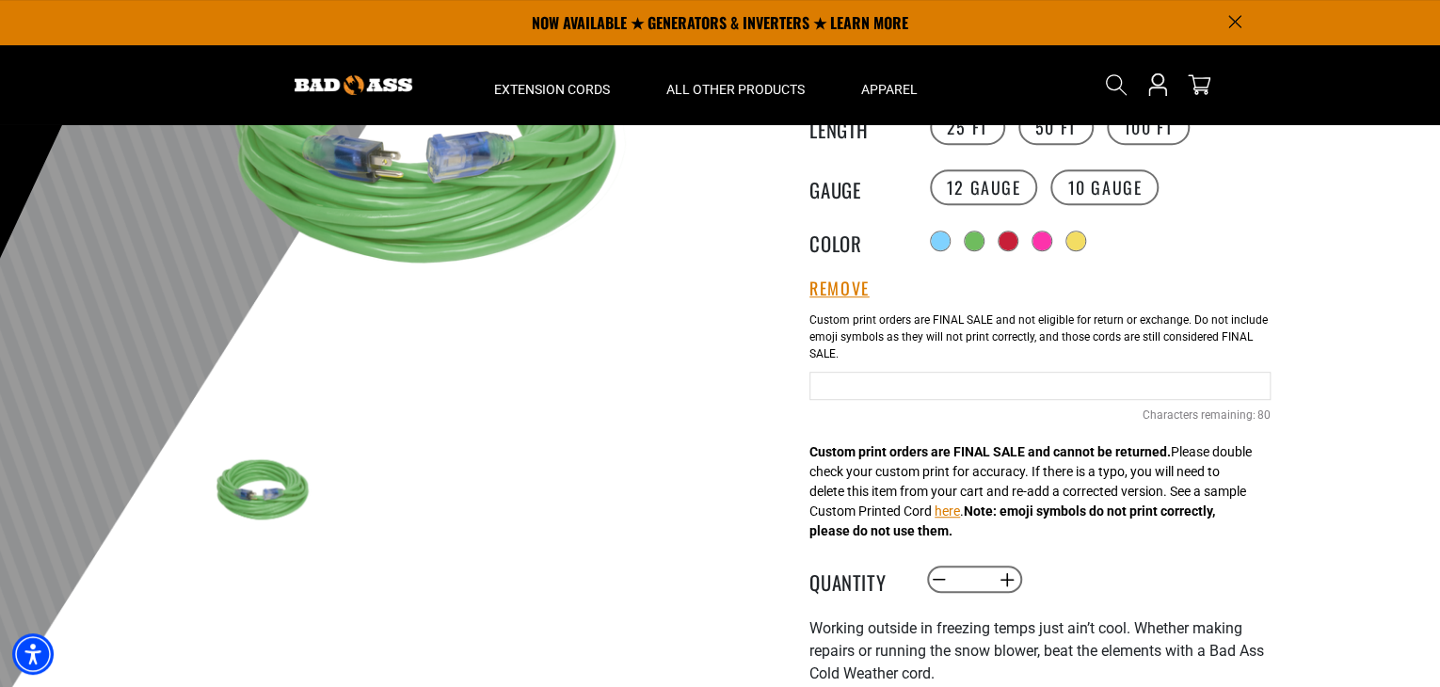
scroll to position [282, 0]
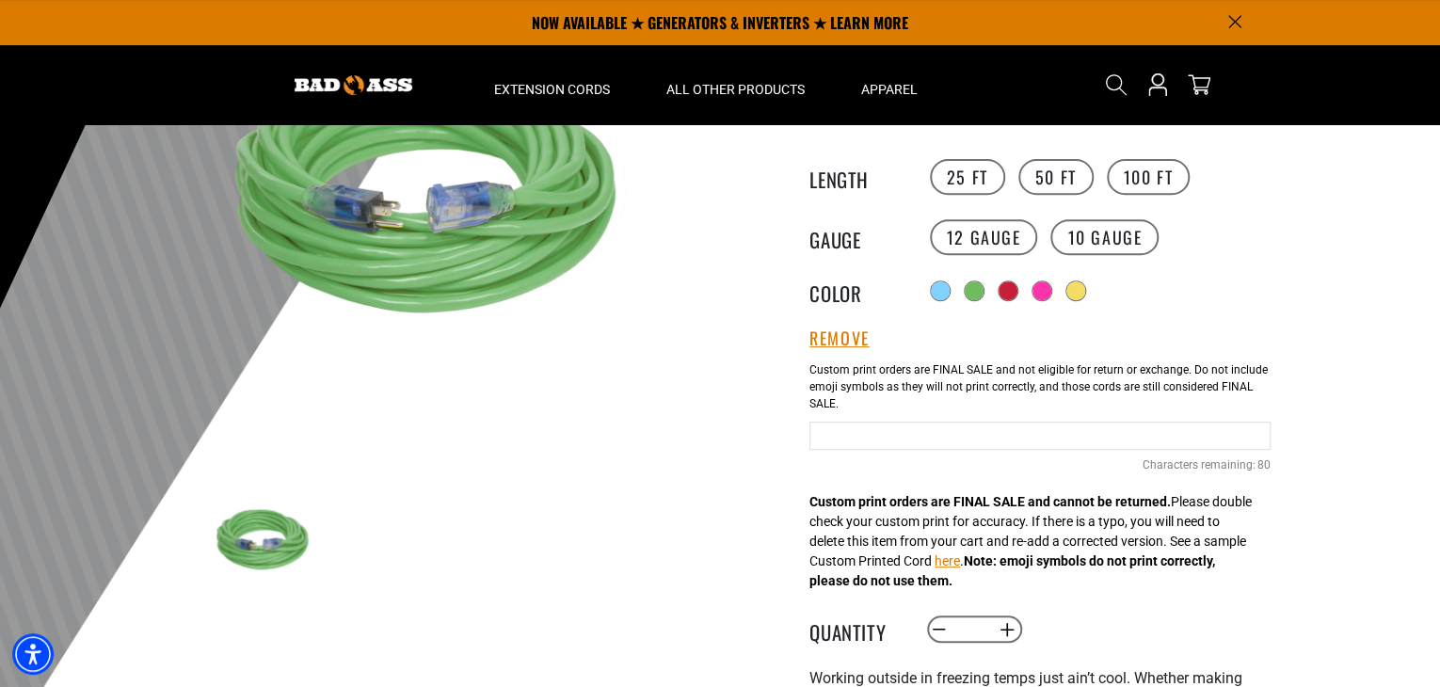
click at [899, 438] on input "text" at bounding box center [1039, 436] width 461 height 28
type input "*"
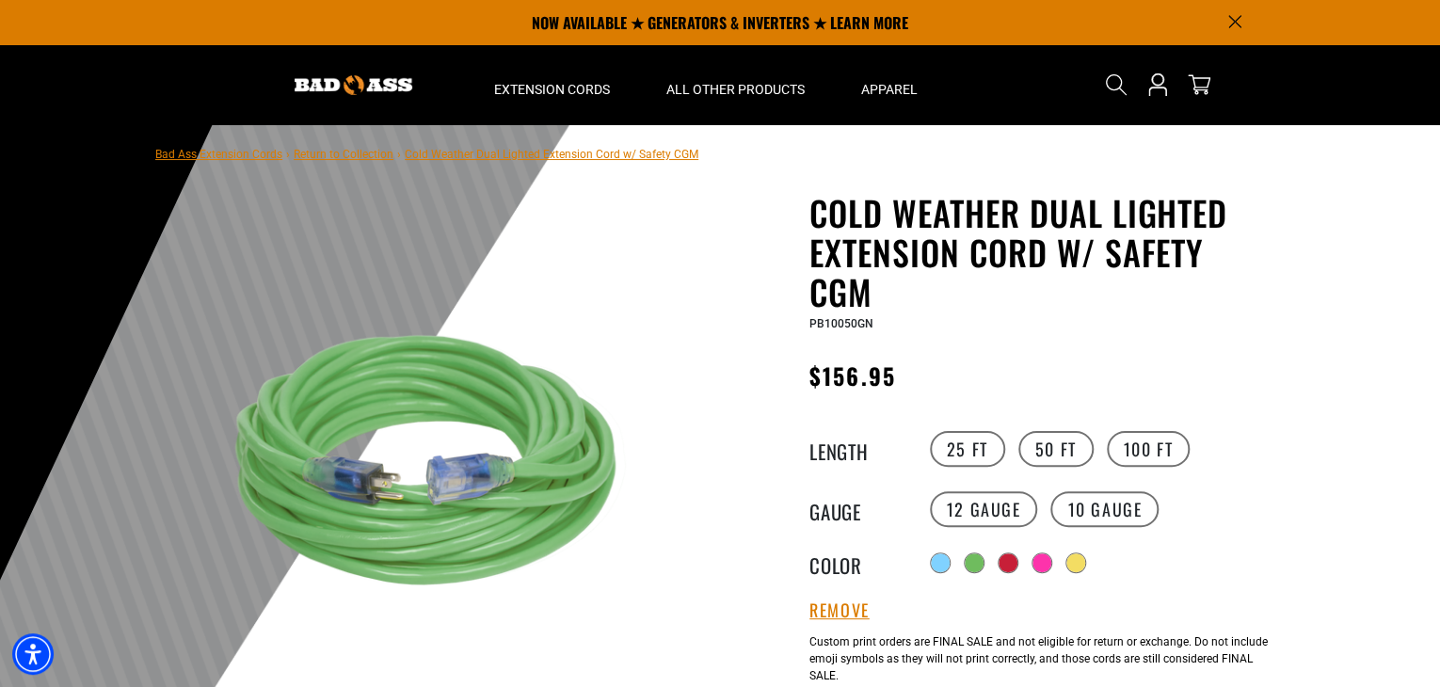
scroll to position [0, 0]
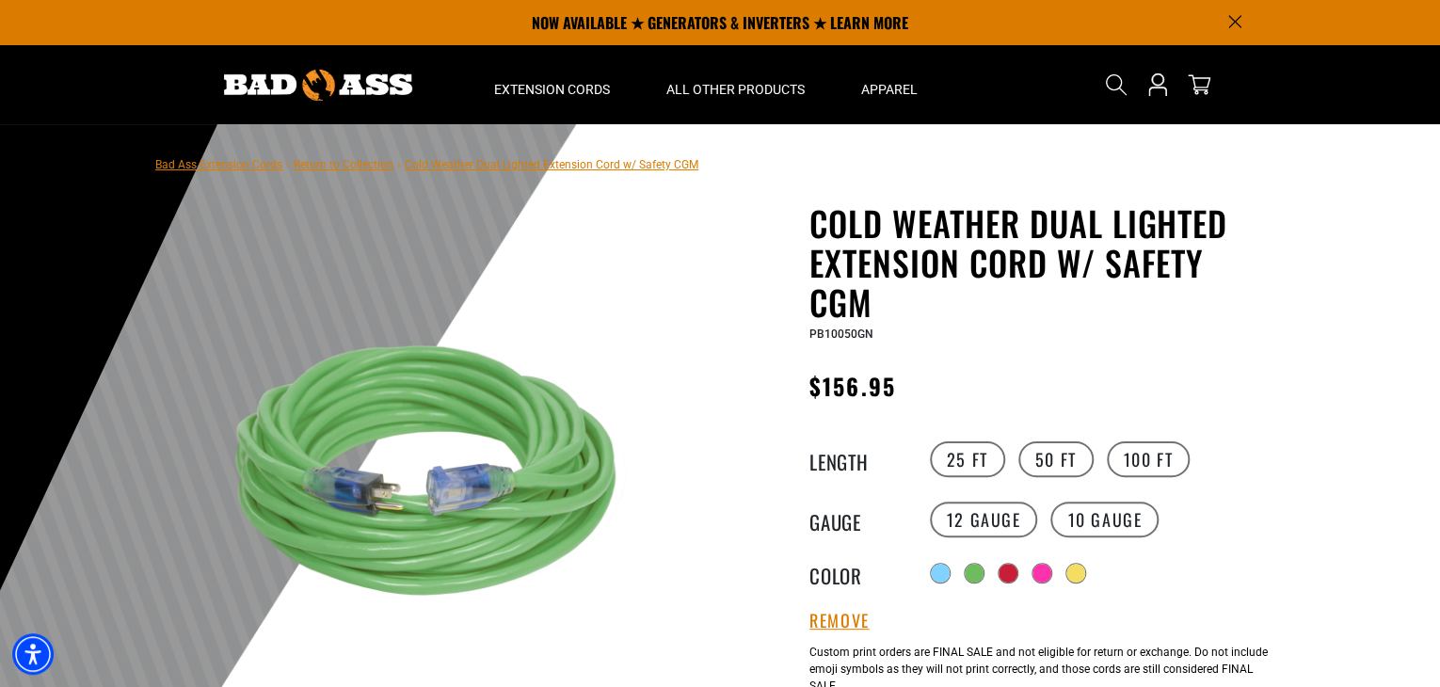
type input "**********"
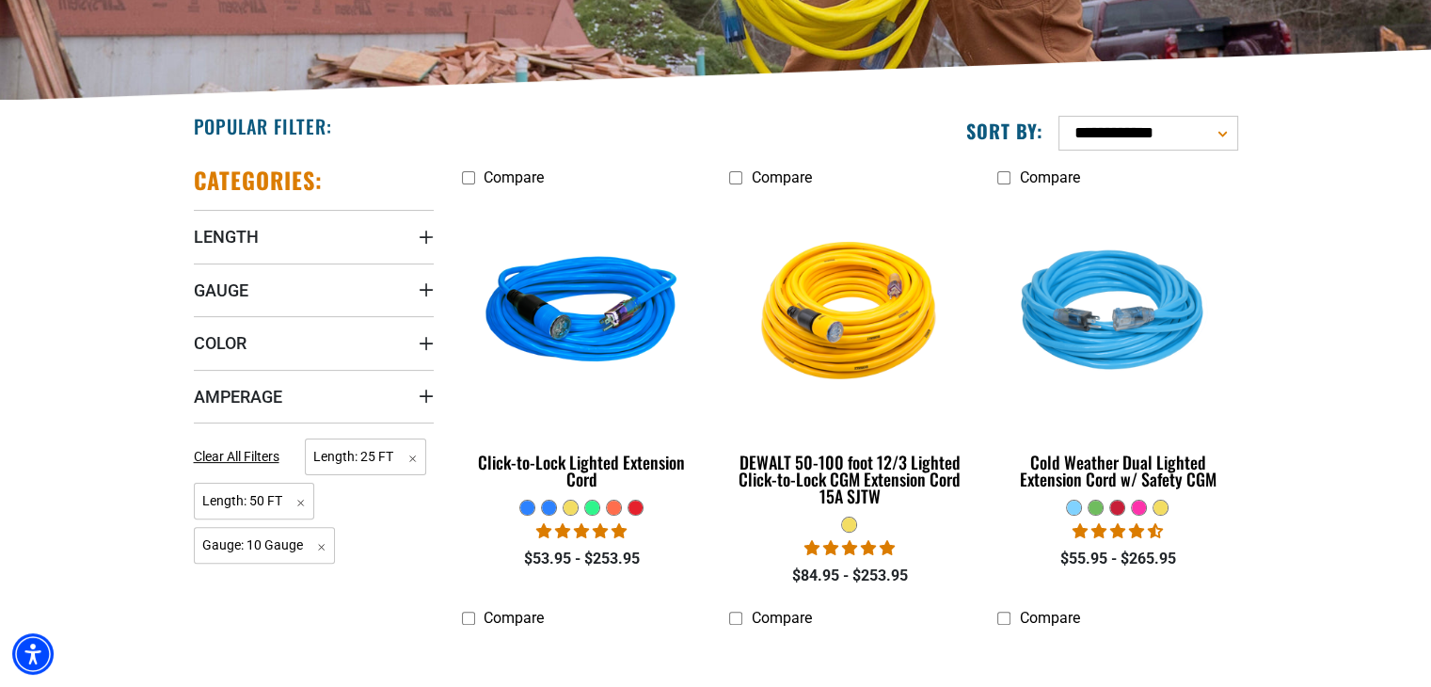
scroll to position [471, 0]
